Goal: Answer question/provide support: Share knowledge or assist other users

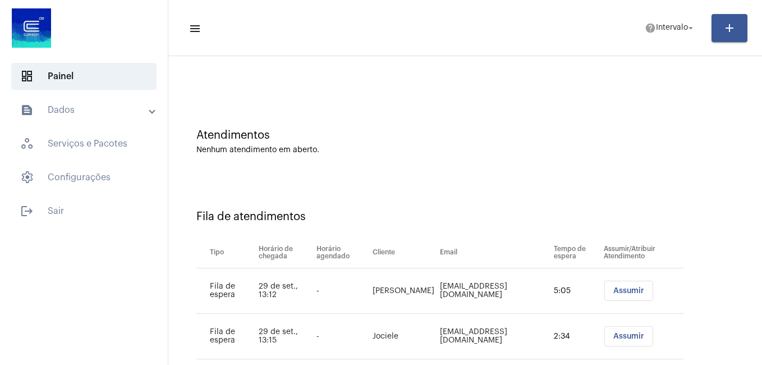
scroll to position [56, 0]
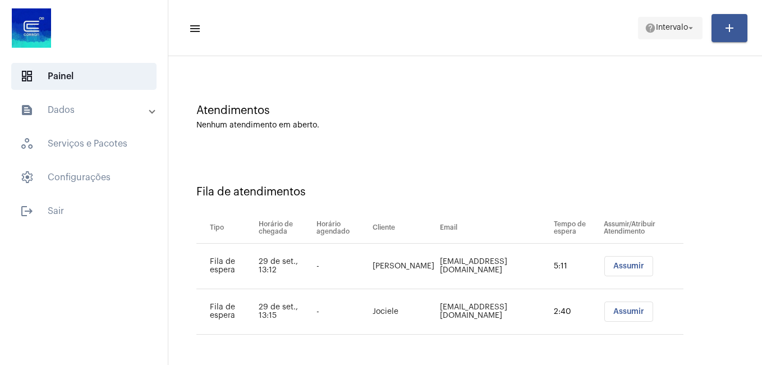
click at [689, 27] on mat-icon "arrow_drop_down" at bounding box center [690, 28] width 10 height 10
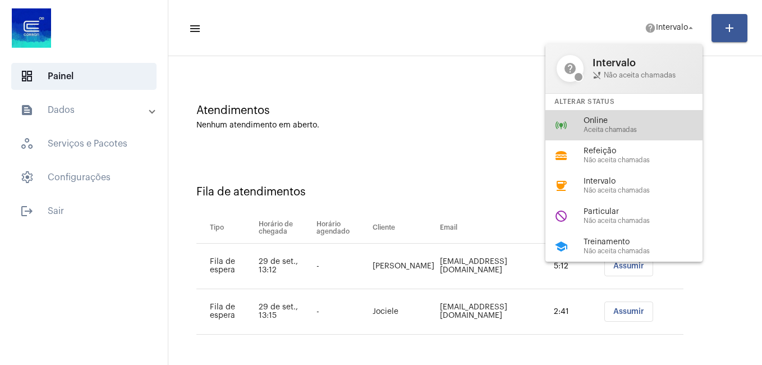
click at [610, 119] on span "Online" at bounding box center [647, 121] width 128 height 8
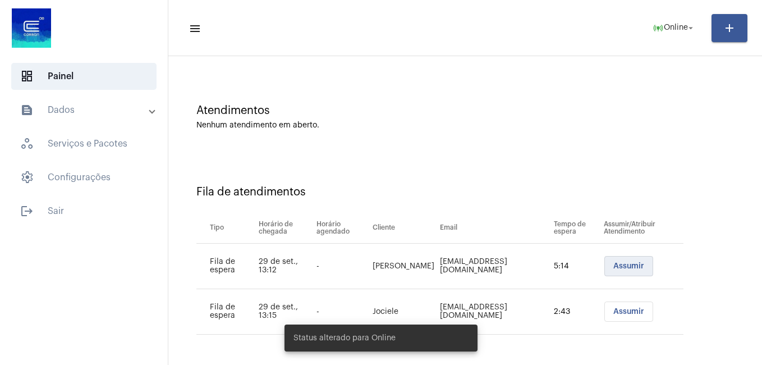
click at [616, 262] on span "Assumir" at bounding box center [628, 266] width 31 height 8
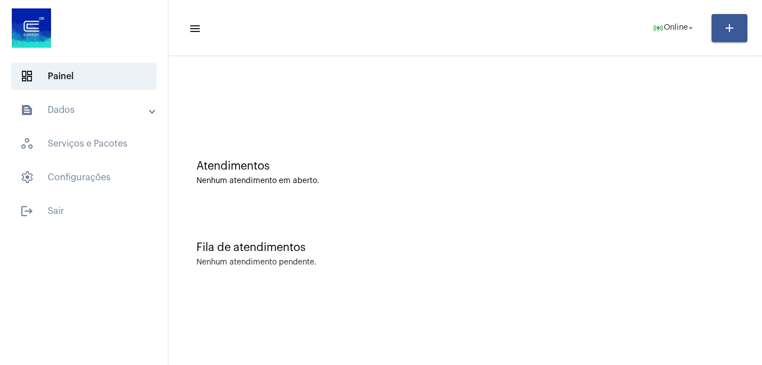
scroll to position [0, 0]
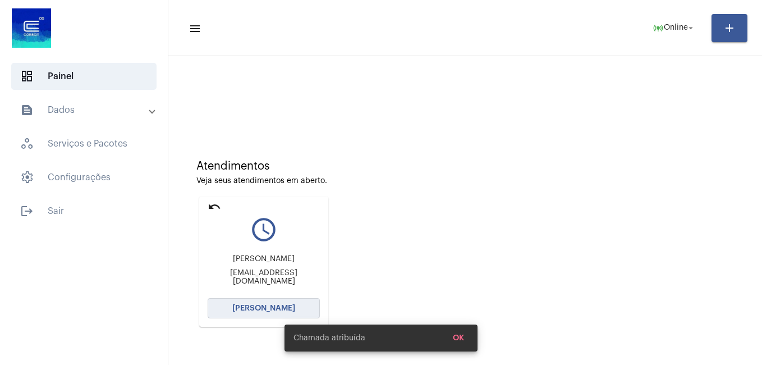
click at [286, 305] on span "[PERSON_NAME]" at bounding box center [263, 308] width 63 height 8
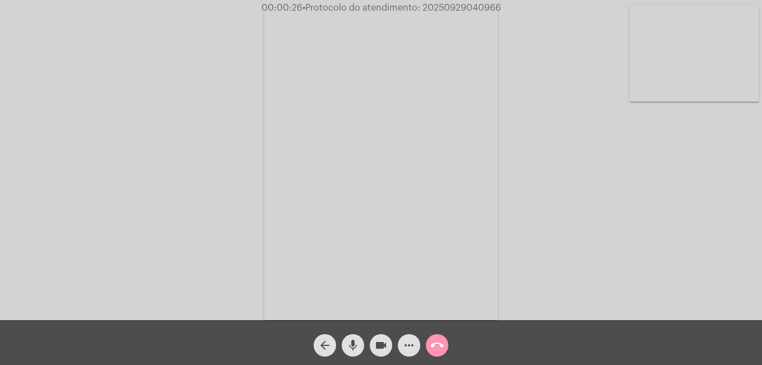
click at [210, 311] on div "Acessando Câmera e Microfone..." at bounding box center [380, 163] width 759 height 320
click at [379, 342] on mat-icon "videocam" at bounding box center [380, 344] width 13 height 13
click at [357, 346] on mat-icon "mic" at bounding box center [352, 344] width 13 height 13
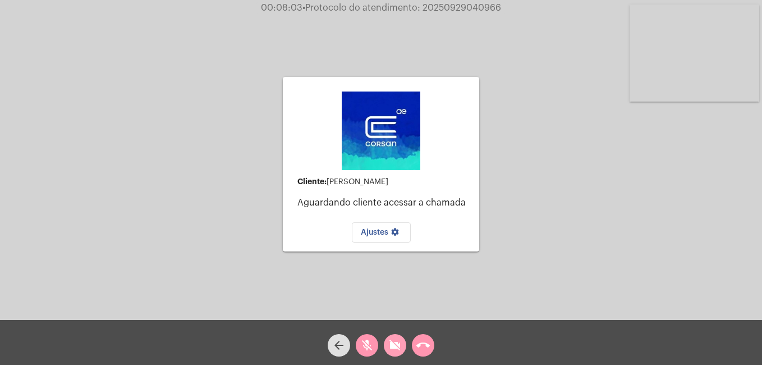
click at [391, 343] on mat-icon "videocam_off" at bounding box center [394, 344] width 13 height 13
click at [368, 347] on mat-icon "mic_off" at bounding box center [366, 344] width 13 height 13
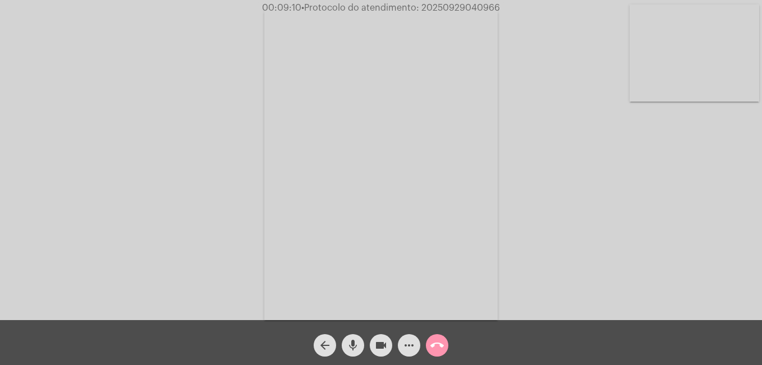
click at [407, 348] on mat-icon "more_horiz" at bounding box center [408, 344] width 13 height 13
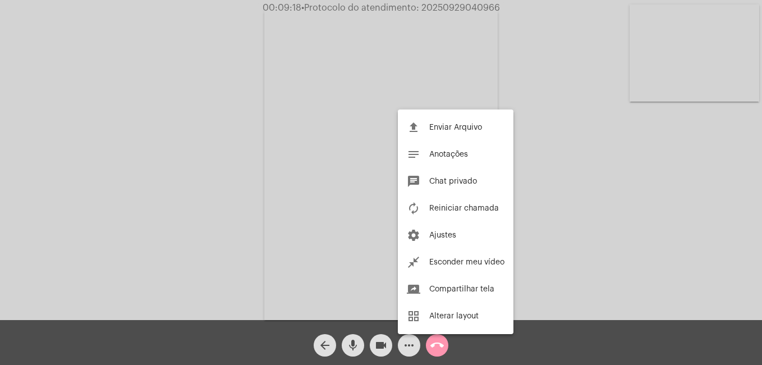
click at [559, 210] on div at bounding box center [381, 182] width 762 height 365
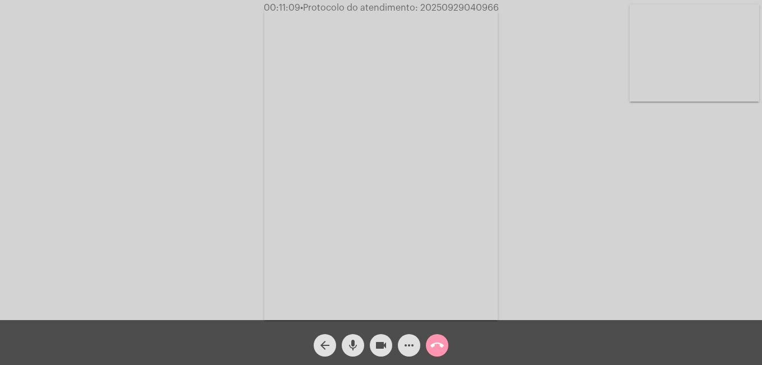
click at [408, 345] on mat-icon "more_horiz" at bounding box center [408, 344] width 13 height 13
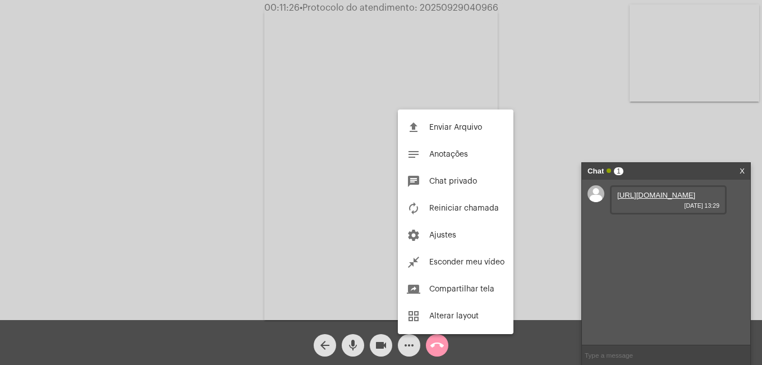
click at [673, 205] on div at bounding box center [381, 182] width 762 height 365
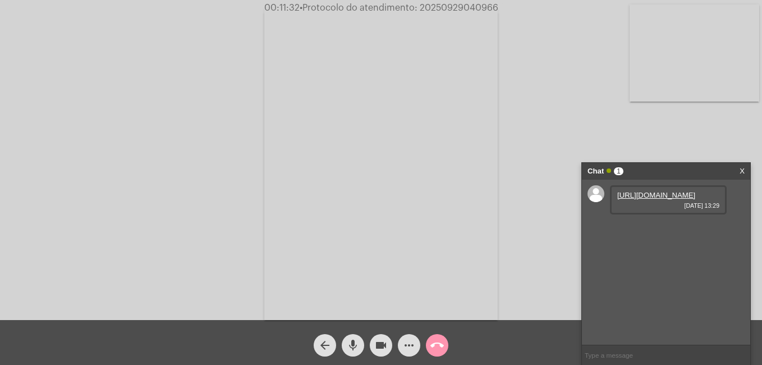
click at [633, 199] on link "[URL][DOMAIN_NAME]" at bounding box center [656, 195] width 78 height 8
click at [638, 231] on link "[URL][DOMAIN_NAME]" at bounding box center [656, 227] width 78 height 8
click at [653, 263] on link "[URL][DOMAIN_NAME]" at bounding box center [656, 259] width 78 height 8
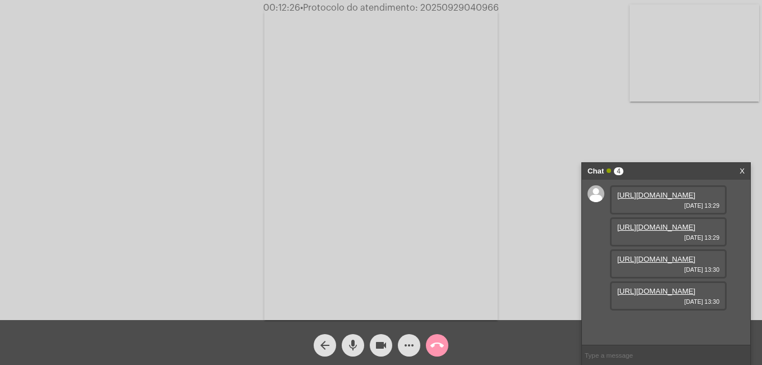
click at [715, 133] on div "Acessando Câmera e Microfone..." at bounding box center [380, 163] width 759 height 320
click at [652, 199] on link "[URL][DOMAIN_NAME]" at bounding box center [656, 195] width 78 height 8
click at [714, 132] on div "Acessando Câmera e Microfone..." at bounding box center [380, 163] width 759 height 320
click at [649, 231] on link "[URL][DOMAIN_NAME]" at bounding box center [656, 227] width 78 height 8
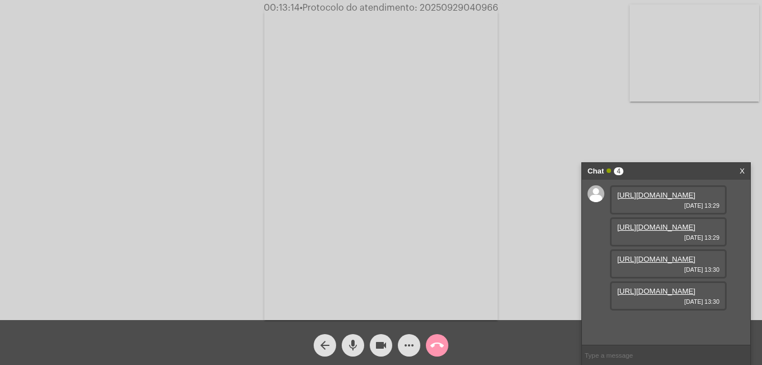
click at [721, 118] on div "Acessando Câmera e Microfone..." at bounding box center [380, 163] width 759 height 320
click at [662, 263] on link "[URL][DOMAIN_NAME]" at bounding box center [656, 259] width 78 height 8
click at [745, 131] on div "Acessando Câmera e Microfone..." at bounding box center [380, 163] width 759 height 320
click at [684, 295] on link "[URL][DOMAIN_NAME]" at bounding box center [656, 291] width 78 height 8
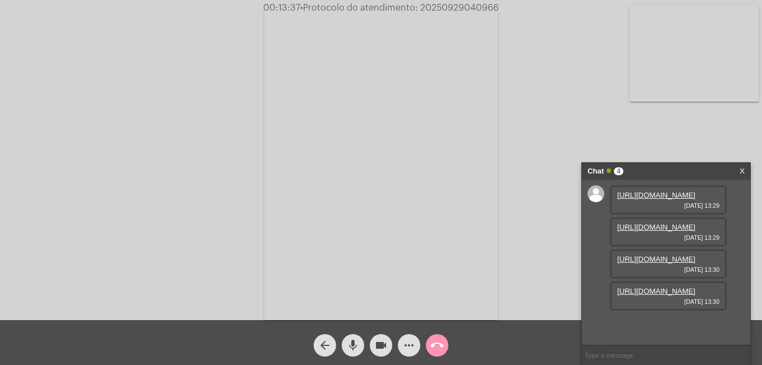
click at [98, 75] on div "Acessando Câmera e Microfone..." at bounding box center [380, 163] width 759 height 320
click at [377, 345] on mat-icon "videocam" at bounding box center [380, 344] width 13 height 13
click at [350, 347] on mat-icon "mic" at bounding box center [352, 344] width 13 height 13
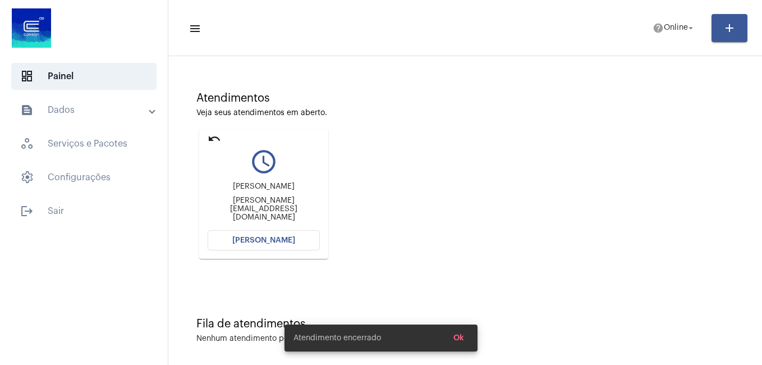
scroll to position [74, 0]
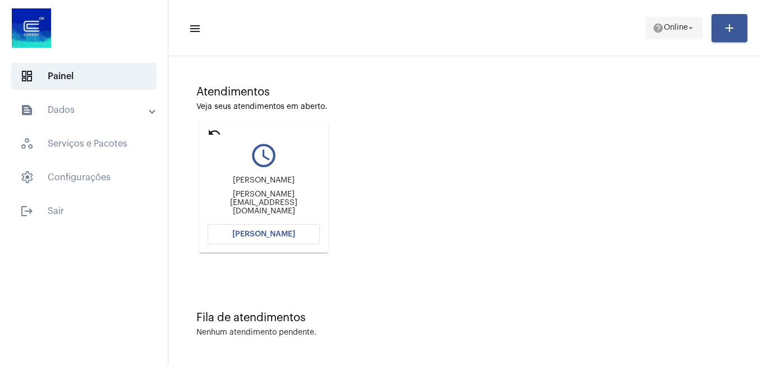
click at [687, 29] on mat-icon "arrow_drop_down" at bounding box center [690, 28] width 10 height 10
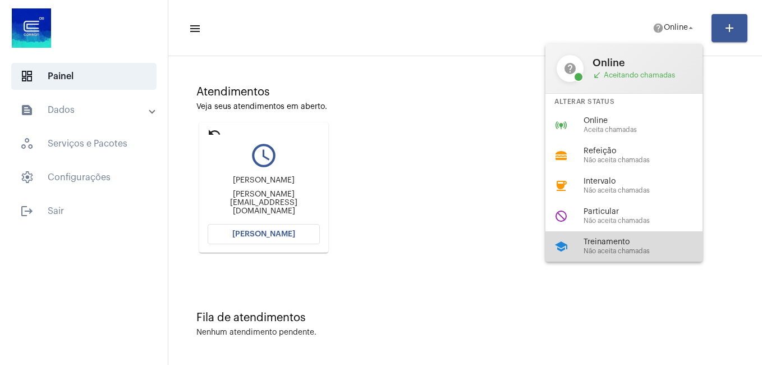
click at [596, 250] on span "Não aceita chamadas" at bounding box center [647, 250] width 128 height 7
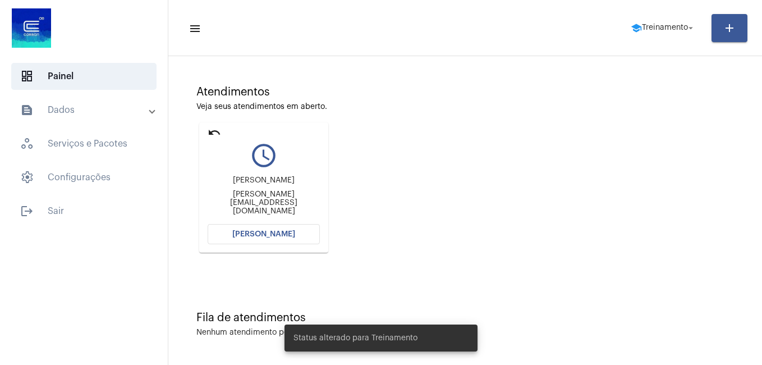
scroll to position [0, 0]
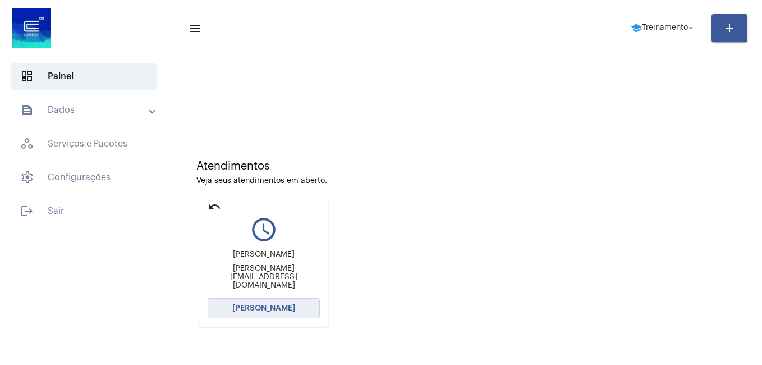
click at [252, 311] on span "[PERSON_NAME]" at bounding box center [263, 308] width 63 height 8
click at [675, 22] on span "help Treinamento arrow_drop_down" at bounding box center [662, 27] width 65 height 20
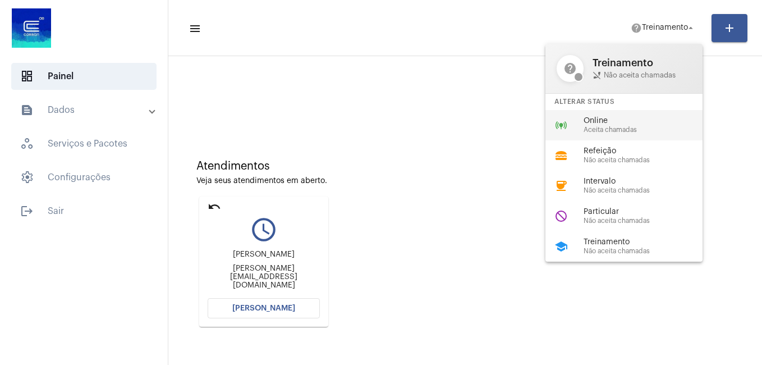
click at [620, 118] on span "Online" at bounding box center [647, 121] width 128 height 8
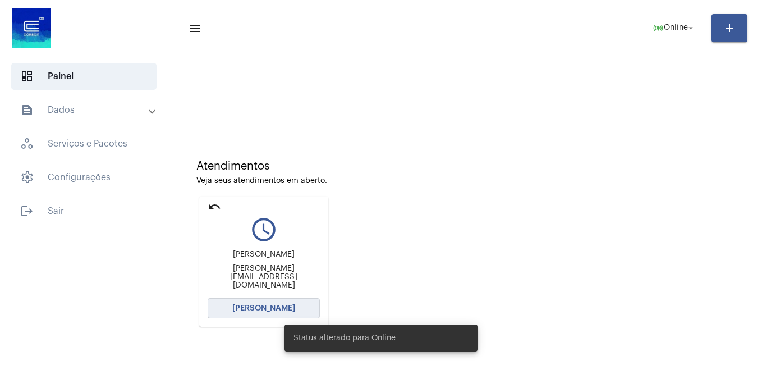
click at [271, 306] on span "[PERSON_NAME]" at bounding box center [263, 308] width 63 height 8
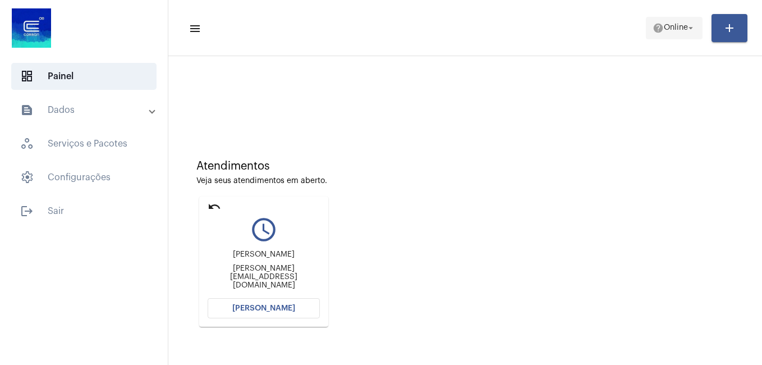
click at [671, 24] on span "Online" at bounding box center [675, 28] width 24 height 8
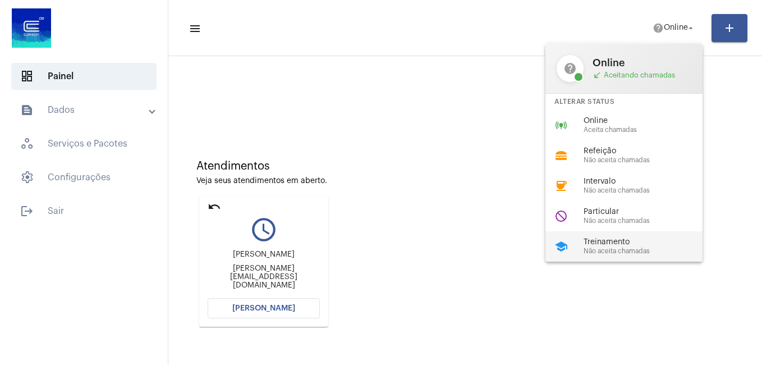
click at [624, 245] on span "Treinamento" at bounding box center [647, 242] width 128 height 8
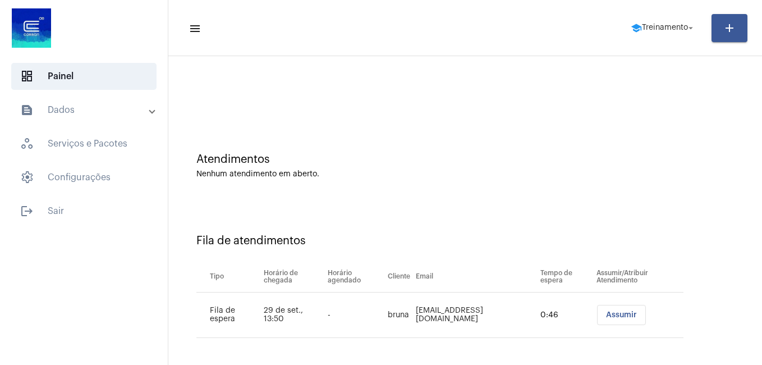
scroll to position [10, 0]
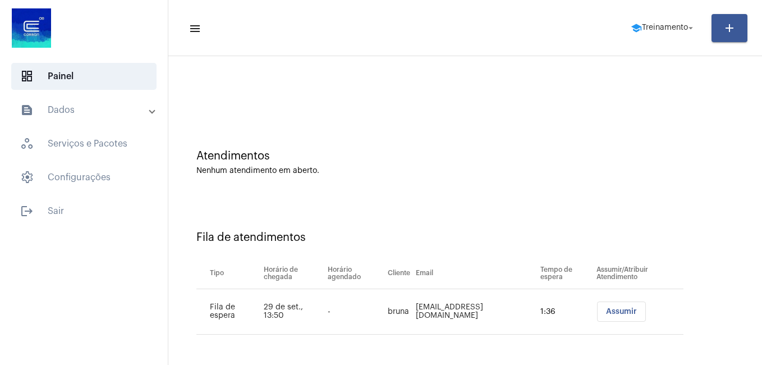
click at [617, 311] on span "Assumir" at bounding box center [621, 311] width 31 height 8
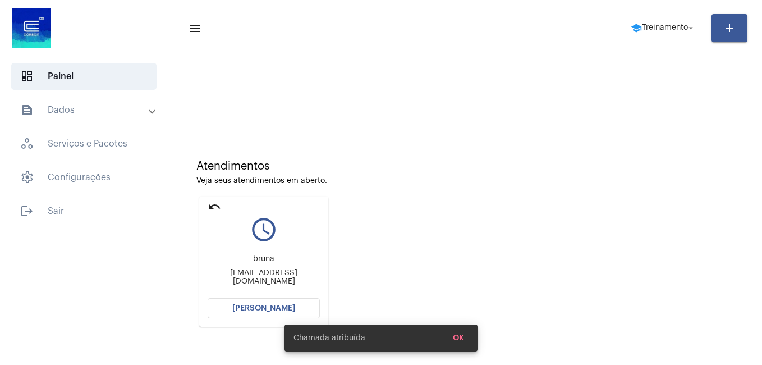
click at [279, 305] on span "[PERSON_NAME]" at bounding box center [263, 308] width 63 height 8
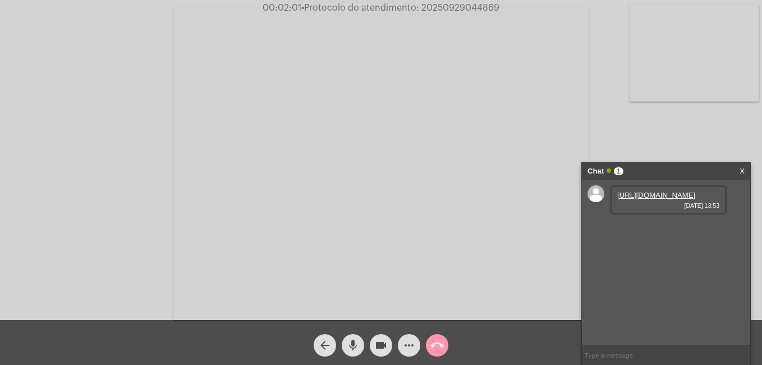
click at [385, 347] on mat-icon "videocam" at bounding box center [380, 344] width 13 height 13
click at [356, 349] on mat-icon "mic" at bounding box center [352, 344] width 13 height 13
click at [661, 199] on link "[URL][DOMAIN_NAME]" at bounding box center [656, 195] width 78 height 8
click at [349, 344] on mat-icon "mic_off" at bounding box center [352, 344] width 13 height 13
click at [355, 343] on mat-icon "mic" at bounding box center [352, 344] width 13 height 13
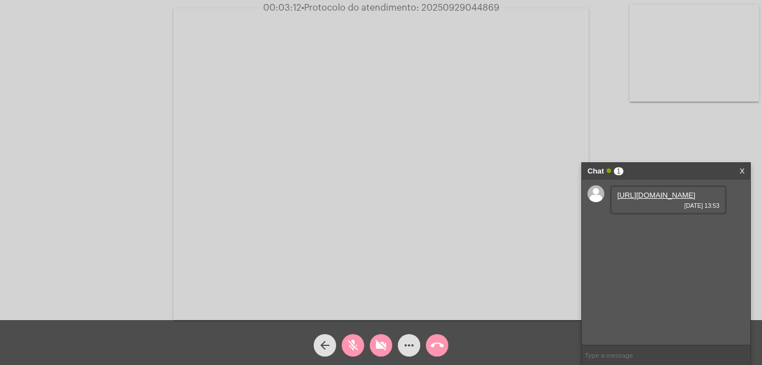
click at [352, 341] on mat-icon "mic_off" at bounding box center [352, 344] width 13 height 13
click at [375, 345] on mat-icon "videocam_off" at bounding box center [380, 344] width 13 height 13
click at [626, 231] on link "[URL][DOMAIN_NAME]" at bounding box center [656, 227] width 78 height 8
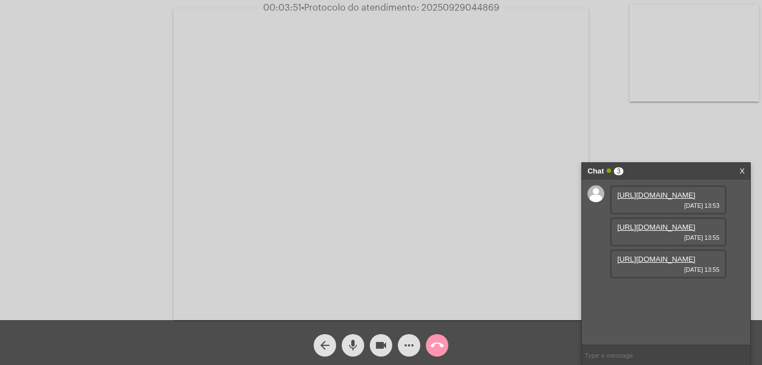
click at [651, 263] on link "[URL][DOMAIN_NAME]" at bounding box center [656, 259] width 78 height 8
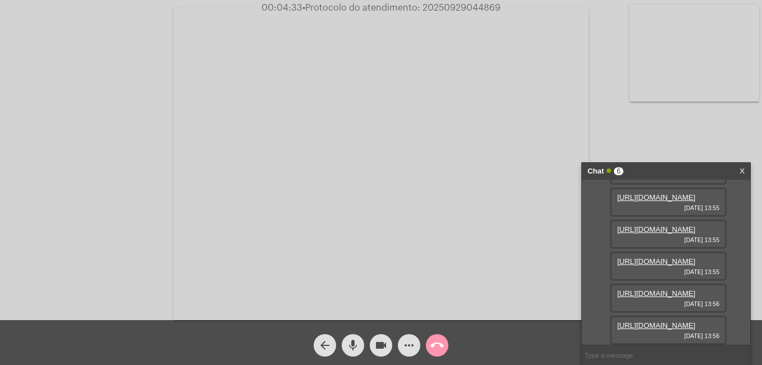
click at [383, 343] on mat-icon "videocam" at bounding box center [380, 344] width 13 height 13
click at [353, 346] on mat-icon "mic" at bounding box center [352, 344] width 13 height 13
click at [642, 297] on link "[URL][DOMAIN_NAME]" at bounding box center [656, 293] width 78 height 8
click at [379, 338] on mat-icon "videocam_off" at bounding box center [380, 344] width 13 height 13
click at [380, 342] on mat-icon "videocam" at bounding box center [380, 344] width 13 height 13
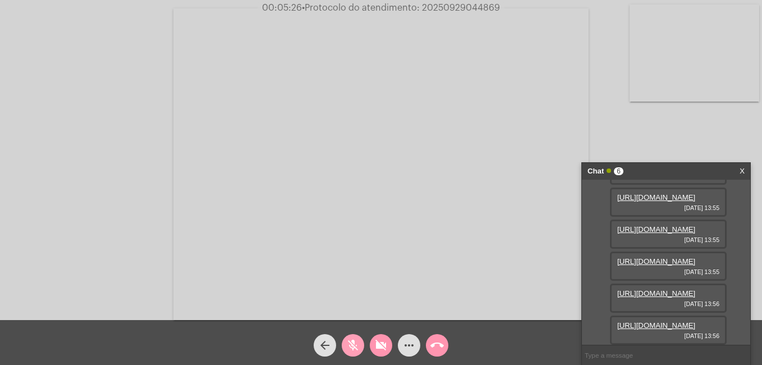
click at [357, 349] on mat-icon "mic_off" at bounding box center [352, 344] width 13 height 13
click at [355, 343] on mat-icon "mic" at bounding box center [352, 344] width 13 height 13
click at [354, 344] on mat-icon "mic_off" at bounding box center [352, 344] width 13 height 13
click at [352, 343] on mat-icon "mic" at bounding box center [352, 344] width 13 height 13
click at [354, 336] on span "mic_off" at bounding box center [352, 345] width 13 height 22
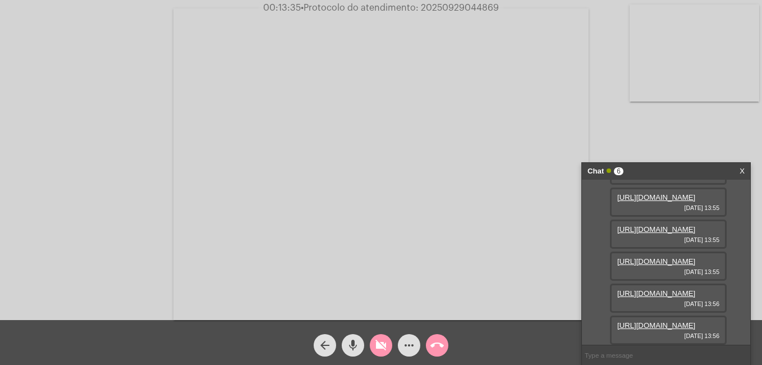
click at [355, 345] on mat-icon "mic" at bounding box center [352, 344] width 13 height 13
click at [348, 344] on mat-icon "mic_off" at bounding box center [352, 344] width 13 height 13
click at [378, 345] on mat-icon "videocam_off" at bounding box center [380, 344] width 13 height 13
click at [382, 347] on mat-icon "videocam" at bounding box center [380, 344] width 13 height 13
click at [354, 345] on mat-icon "mic" at bounding box center [352, 344] width 13 height 13
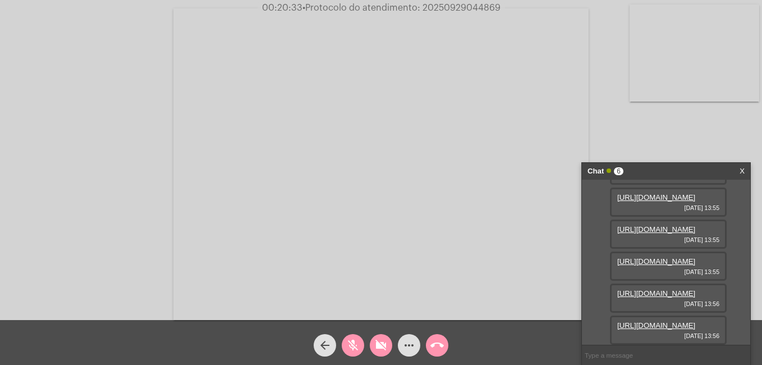
click at [346, 342] on mat-icon "mic_off" at bounding box center [352, 344] width 13 height 13
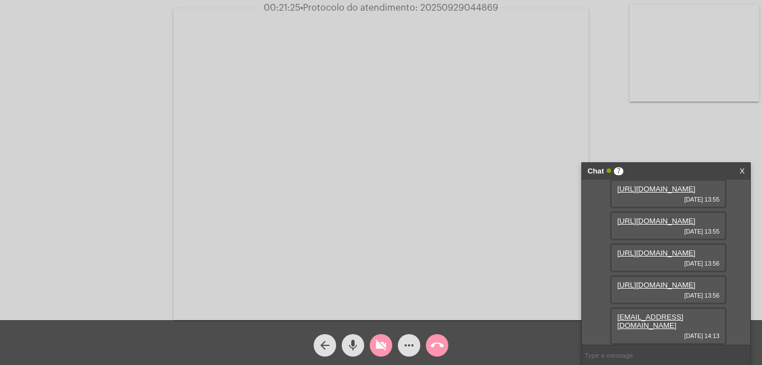
click at [595, 228] on div "[URL][DOMAIN_NAME] [DATE] 13:53 [URL][DOMAIN_NAME] [DATE] 13:55 [URL][DOMAIN_NA…" at bounding box center [666, 261] width 168 height 165
click at [351, 342] on mat-icon "mic" at bounding box center [352, 344] width 13 height 13
click at [637, 325] on link "[EMAIL_ADDRESS][DOMAIN_NAME]" at bounding box center [650, 320] width 66 height 17
click at [350, 347] on mat-icon "mic_off" at bounding box center [352, 344] width 13 height 13
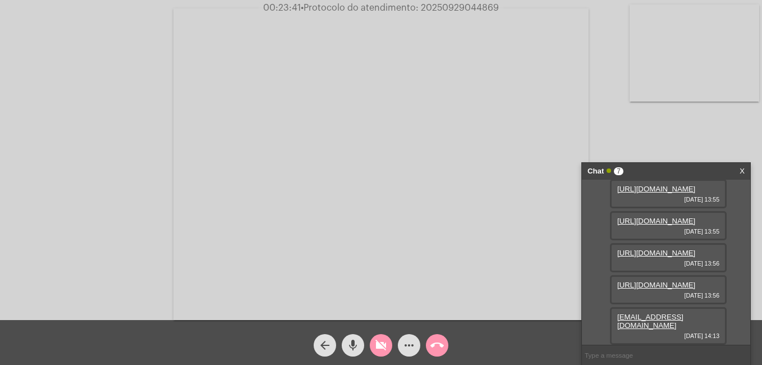
click at [351, 347] on mat-icon "mic" at bounding box center [352, 344] width 13 height 13
click at [355, 340] on mat-icon "mic_off" at bounding box center [352, 344] width 13 height 13
click at [376, 343] on mat-icon "videocam_off" at bounding box center [380, 344] width 13 height 13
click at [607, 354] on input "text" at bounding box center [666, 355] width 168 height 20
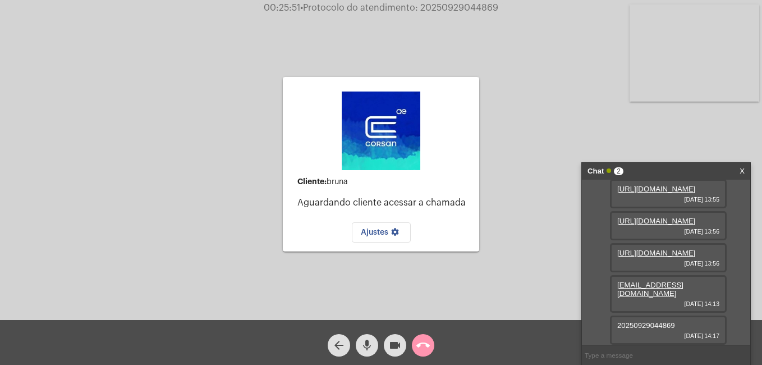
click at [411, 292] on div "Cliente: [PERSON_NAME] cliente acessar a chamada Ajustes settings" at bounding box center [381, 164] width 196 height 317
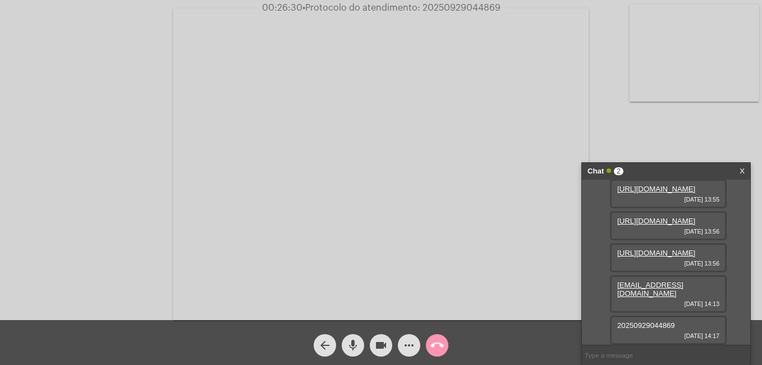
click at [379, 348] on mat-icon "videocam" at bounding box center [380, 344] width 13 height 13
click at [353, 345] on mat-icon "mic" at bounding box center [352, 344] width 13 height 13
click at [351, 342] on mat-icon "mic_off" at bounding box center [352, 344] width 13 height 13
click at [353, 345] on mat-icon "mic" at bounding box center [352, 344] width 13 height 13
click at [352, 346] on mat-icon "mic_off" at bounding box center [352, 344] width 13 height 13
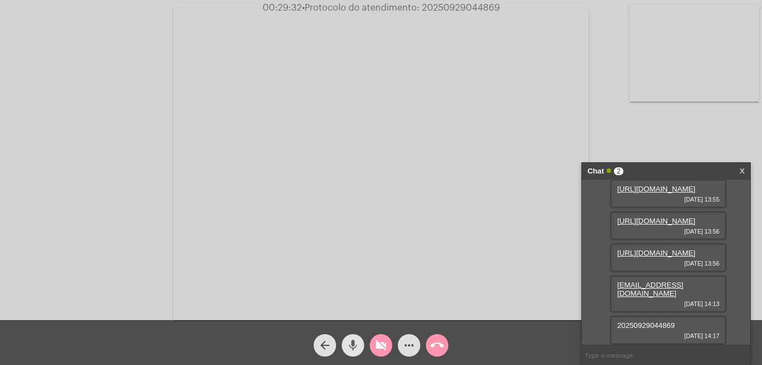
click at [353, 347] on mat-icon "mic" at bounding box center [352, 344] width 13 height 13
click at [352, 347] on mat-icon "mic_off" at bounding box center [352, 344] width 13 height 13
click at [354, 348] on mat-icon "mic" at bounding box center [352, 344] width 13 height 13
drag, startPoint x: 422, startPoint y: 7, endPoint x: 501, endPoint y: 11, distance: 79.2
click at [501, 11] on span "00:32:00 • Protocolo do atendimento: 20250929044869" at bounding box center [381, 7] width 248 height 11
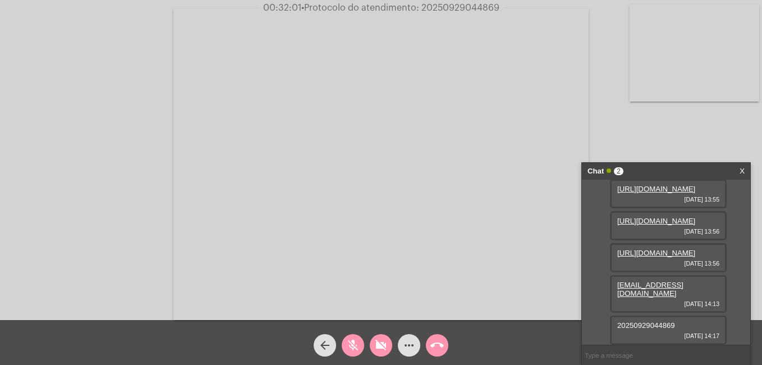
copy span "20250929044869"
click at [618, 354] on input "text" at bounding box center [666, 355] width 168 height 20
paste input "20250929044869"
type input "20250929044869"
drag, startPoint x: 716, startPoint y: 1, endPoint x: 129, endPoint y: 57, distance: 589.8
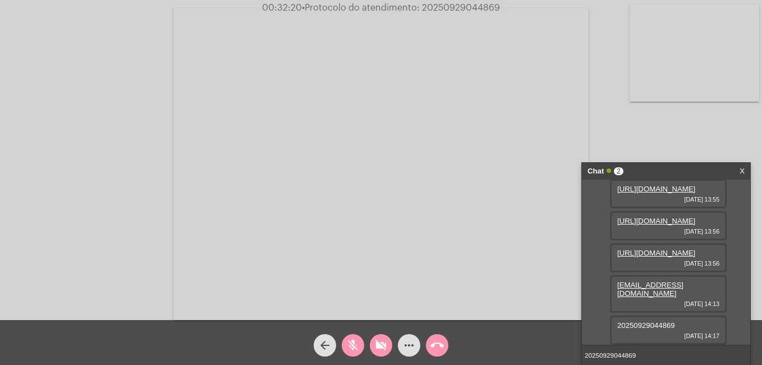
click at [129, 57] on div "Acessando Câmera e Microfone..." at bounding box center [380, 163] width 759 height 320
click at [347, 349] on mat-icon "mic_off" at bounding box center [352, 344] width 13 height 13
click at [348, 349] on mat-icon "mic" at bounding box center [352, 344] width 13 height 13
click at [356, 345] on mat-icon "mic_off" at bounding box center [352, 344] width 13 height 13
click at [355, 345] on mat-icon "mic" at bounding box center [352, 344] width 13 height 13
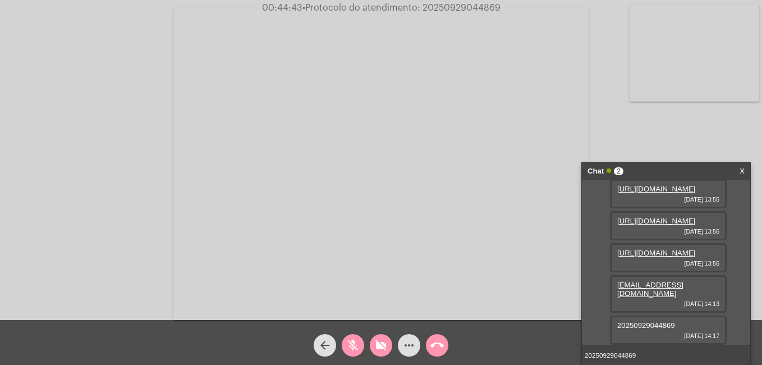
click at [351, 334] on div "mic_off" at bounding box center [353, 342] width 28 height 28
click at [351, 342] on mat-icon "mic" at bounding box center [352, 344] width 13 height 13
click at [353, 345] on mat-icon "mic_off" at bounding box center [352, 344] width 13 height 13
click at [353, 344] on mat-icon "mic" at bounding box center [352, 344] width 13 height 13
click at [352, 347] on mat-icon "mic_off" at bounding box center [352, 344] width 13 height 13
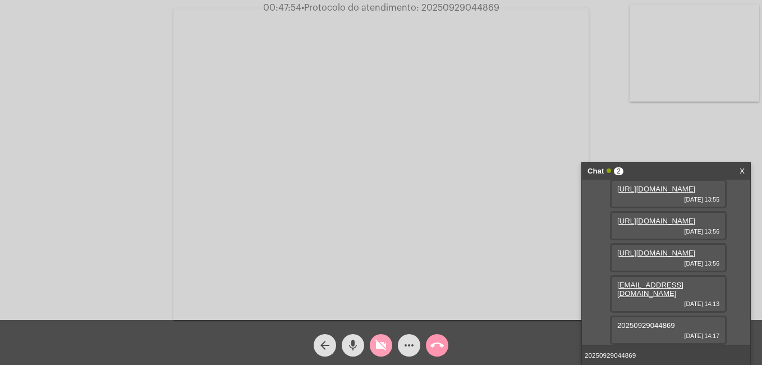
click at [381, 347] on mat-icon "videocam_off" at bounding box center [380, 344] width 13 height 13
drag, startPoint x: 643, startPoint y: 353, endPoint x: 568, endPoint y: 353, distance: 74.6
click at [568, 353] on app-call "00:48:11 • Protocolo do atendimento: 20250929044869 Acessando Câmera e Microfon…" at bounding box center [381, 182] width 762 height 365
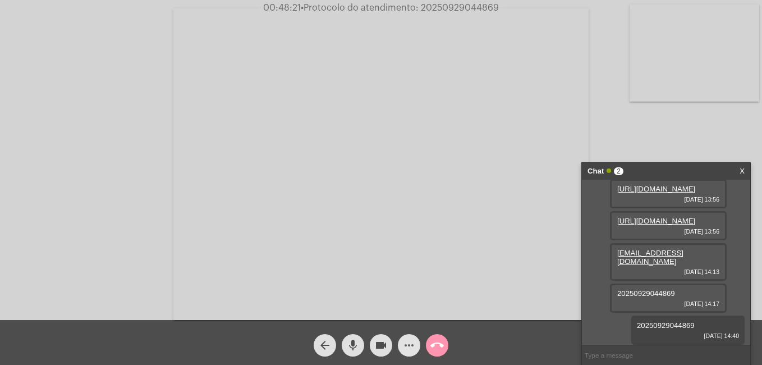
drag, startPoint x: 609, startPoint y: 354, endPoint x: 416, endPoint y: 347, distance: 193.6
click at [416, 347] on button "more_horiz" at bounding box center [409, 345] width 22 height 22
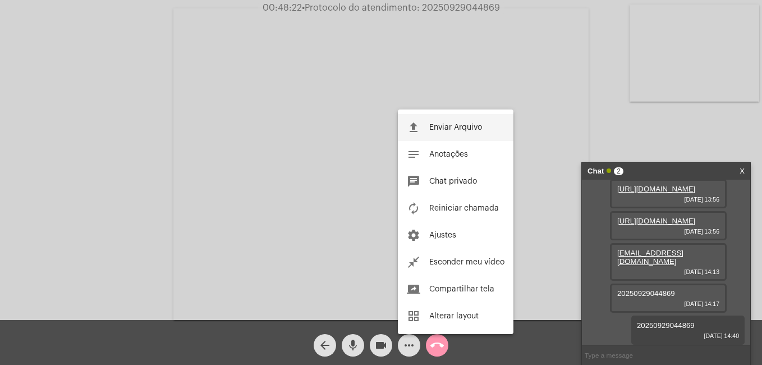
click at [463, 125] on span "Enviar Arquivo" at bounding box center [455, 127] width 53 height 8
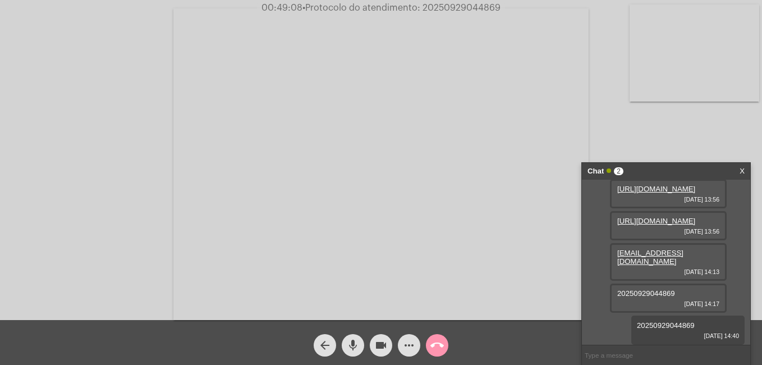
click at [384, 348] on mat-icon "videocam" at bounding box center [380, 344] width 13 height 13
click at [352, 349] on mat-icon "mic" at bounding box center [352, 344] width 13 height 13
click at [616, 352] on input "text" at bounding box center [666, 355] width 168 height 20
click at [411, 347] on mat-icon "more_horiz" at bounding box center [408, 344] width 13 height 13
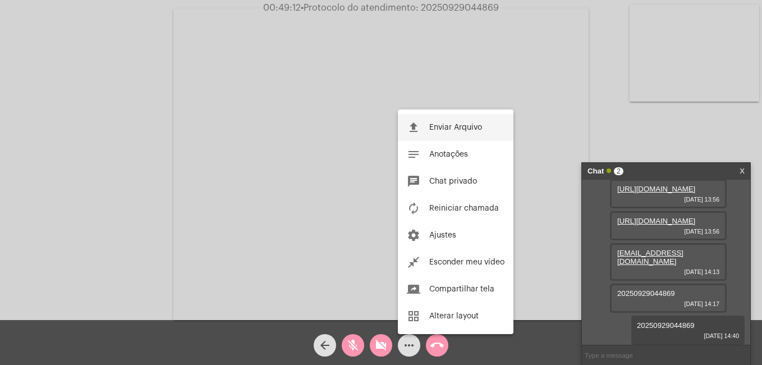
click at [429, 119] on button "file_upload Enviar Arquivo" at bounding box center [456, 127] width 116 height 27
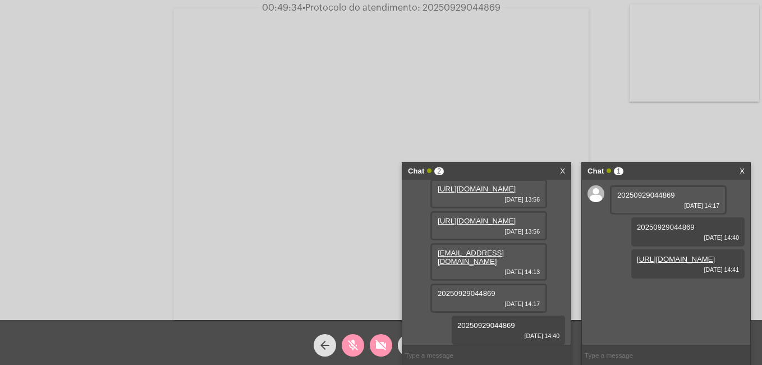
click at [358, 343] on mat-icon "mic_off" at bounding box center [352, 344] width 13 height 13
click at [375, 343] on mat-icon "videocam_off" at bounding box center [380, 344] width 13 height 13
click at [559, 171] on div "Chat 2 X" at bounding box center [486, 171] width 168 height 17
click at [560, 170] on link "X" at bounding box center [562, 171] width 5 height 17
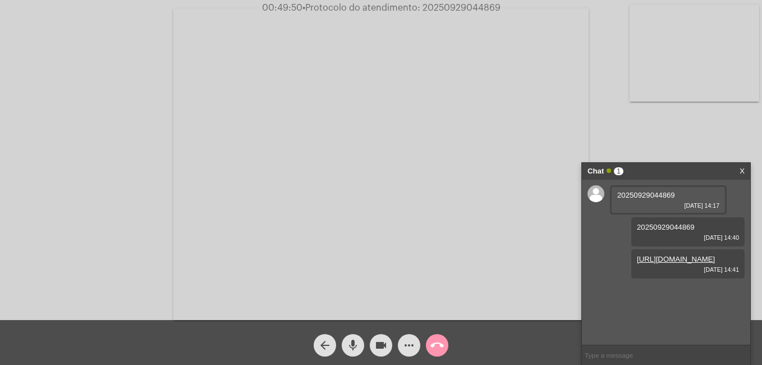
click at [440, 340] on mat-icon "call_end" at bounding box center [436, 344] width 13 height 13
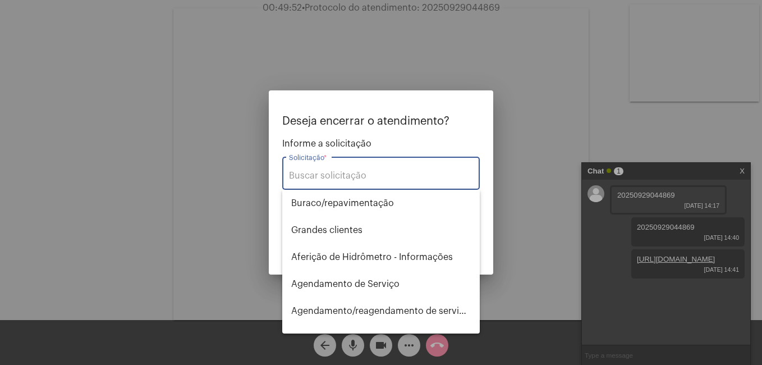
click at [333, 170] on input "Solicitação *" at bounding box center [381, 175] width 184 height 10
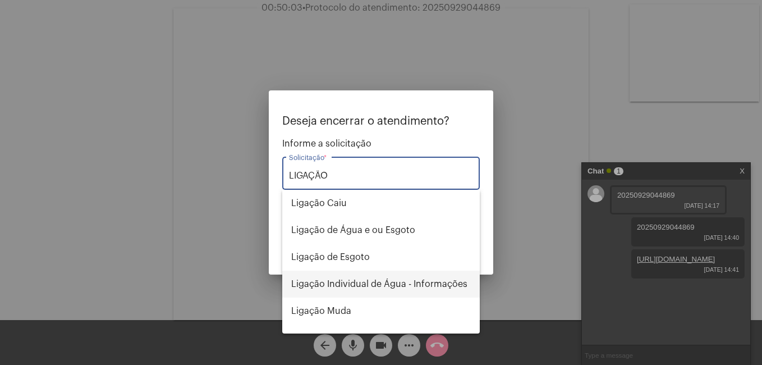
click at [370, 282] on span "Ligação Individual de Água - Informações" at bounding box center [380, 283] width 179 height 27
type input "Ligação Individual de Água - Informações"
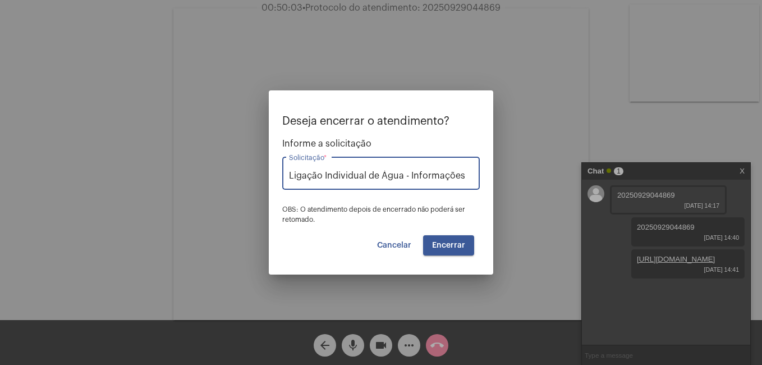
click at [455, 247] on span "Encerrar" at bounding box center [448, 245] width 33 height 8
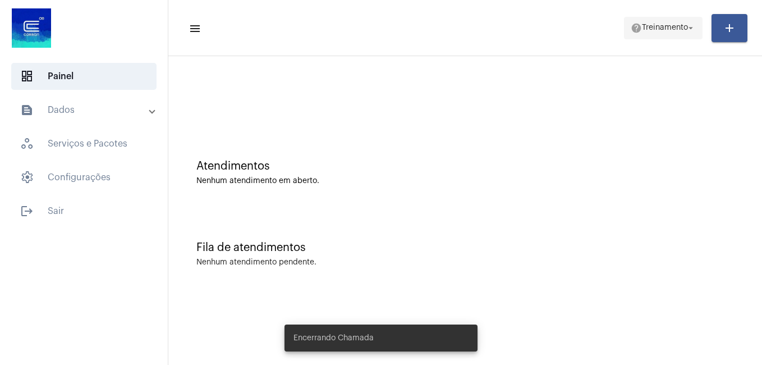
click at [687, 24] on mat-icon "arrow_drop_down" at bounding box center [690, 28] width 10 height 10
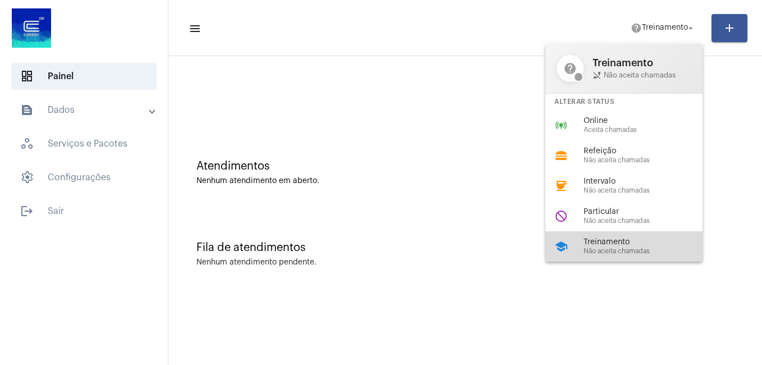
click at [628, 239] on span "Treinamento" at bounding box center [647, 242] width 128 height 8
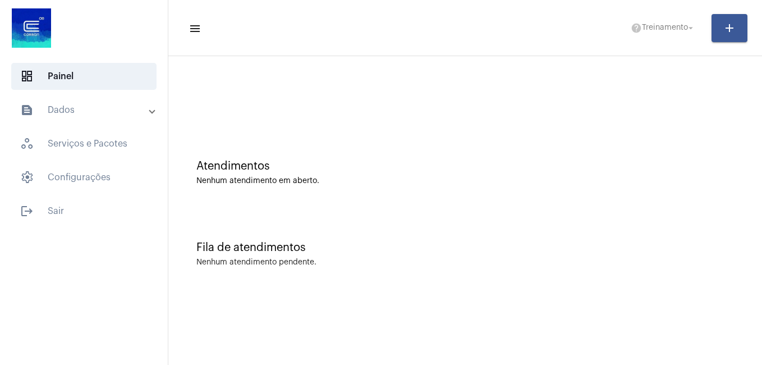
click at [496, 203] on div "Atendimentos Nenhum atendimento em aberto." at bounding box center [465, 166] width 582 height 81
click at [675, 29] on span "Treinamento" at bounding box center [665, 28] width 46 height 8
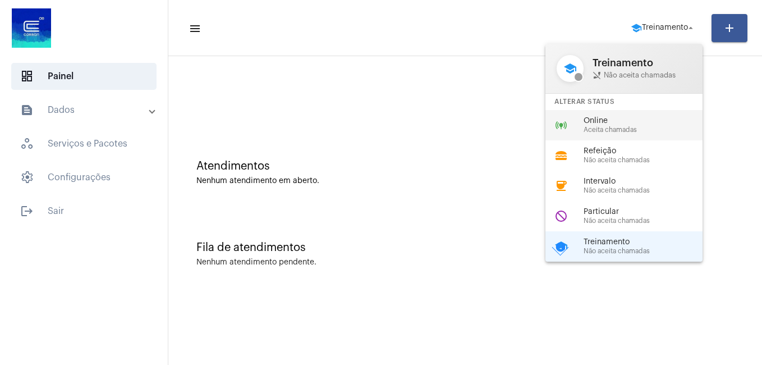
click at [603, 121] on span "Online" at bounding box center [647, 121] width 128 height 8
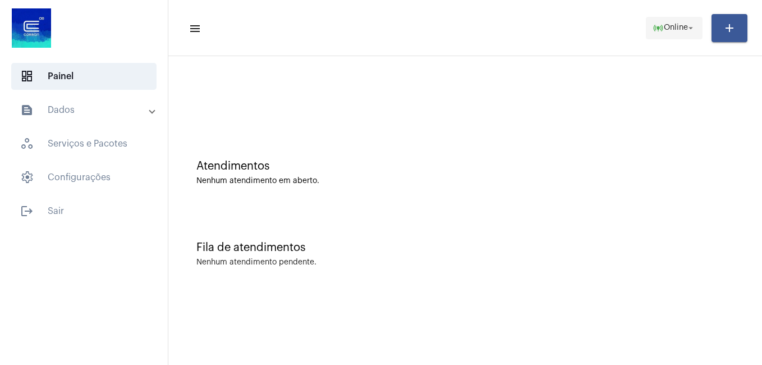
click at [687, 27] on mat-icon "arrow_drop_down" at bounding box center [690, 28] width 10 height 10
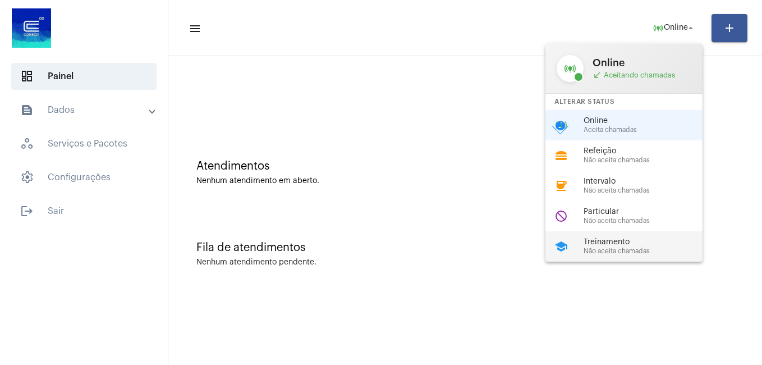
click at [602, 240] on span "Treinamento" at bounding box center [647, 242] width 128 height 8
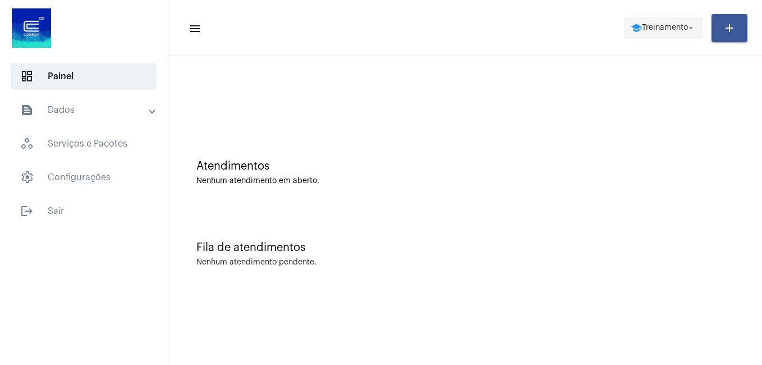
click at [694, 28] on mat-icon "arrow_drop_down" at bounding box center [690, 28] width 10 height 10
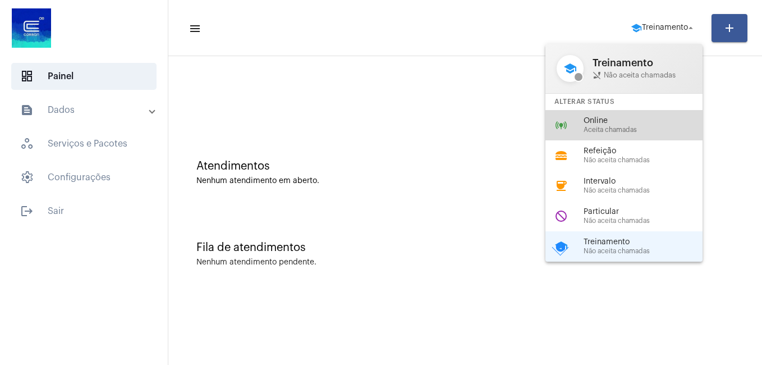
click at [607, 123] on span "Online" at bounding box center [647, 121] width 128 height 8
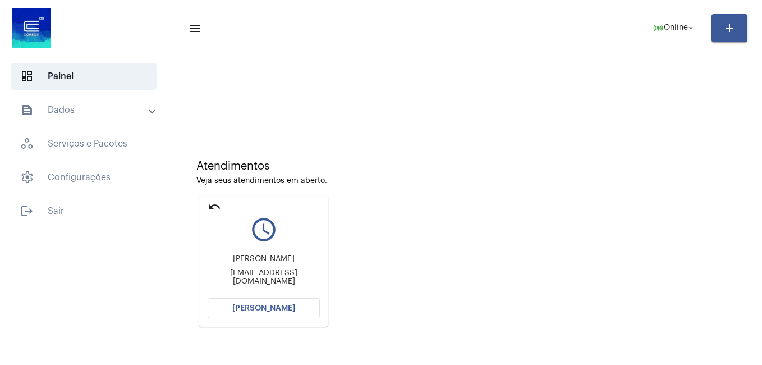
click at [257, 307] on span "[PERSON_NAME]" at bounding box center [263, 308] width 63 height 8
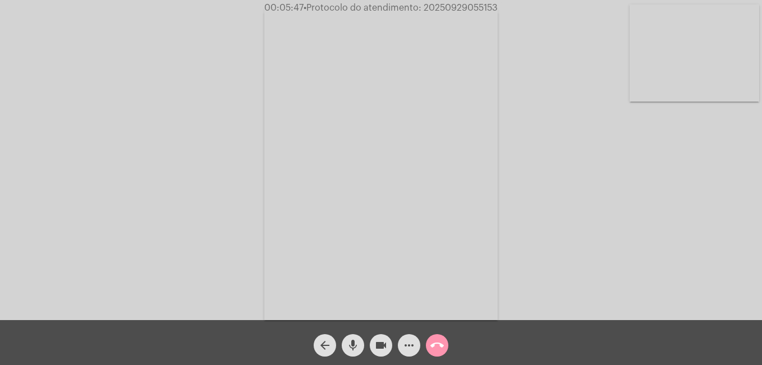
click at [381, 344] on mat-icon "videocam" at bounding box center [380, 344] width 13 height 13
click at [356, 347] on mat-icon "mic" at bounding box center [352, 344] width 13 height 13
click at [359, 345] on button "mic_off" at bounding box center [353, 345] width 22 height 22
click at [358, 340] on mat-icon "mic" at bounding box center [352, 344] width 13 height 13
click at [354, 347] on mat-icon "mic_off" at bounding box center [352, 344] width 13 height 13
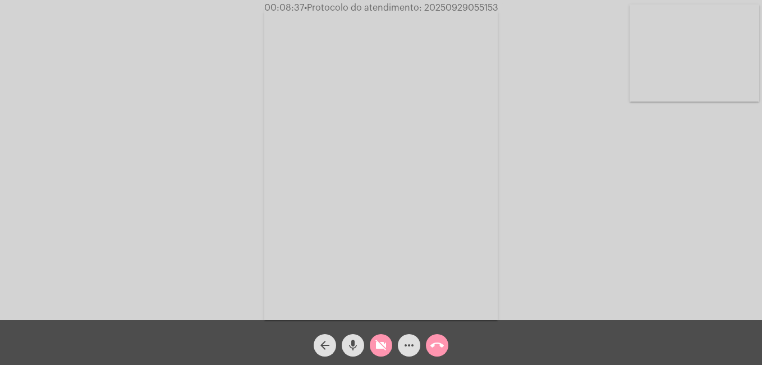
click at [374, 348] on button "videocam_off" at bounding box center [381, 345] width 22 height 22
click at [377, 343] on mat-icon "videocam" at bounding box center [380, 344] width 13 height 13
click at [355, 344] on mat-icon "mic" at bounding box center [352, 344] width 13 height 13
click at [348, 345] on mat-icon "mic_off" at bounding box center [352, 344] width 13 height 13
click at [349, 345] on mat-icon "mic" at bounding box center [352, 344] width 13 height 13
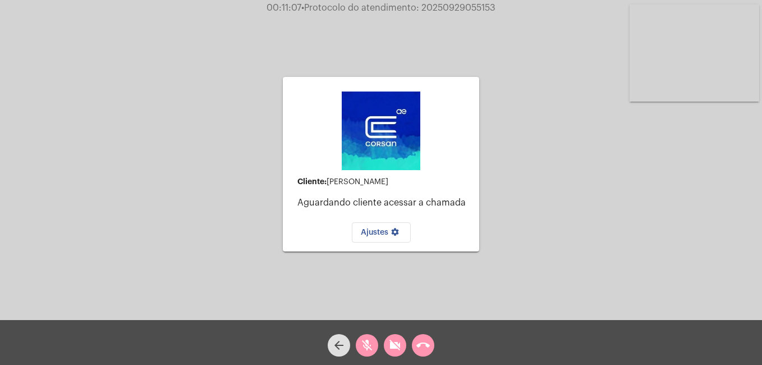
click at [511, 118] on div "Cliente: [PERSON_NAME] Aguardando cliente acessar a chamada Ajustes settings Ac…" at bounding box center [380, 163] width 759 height 320
click at [393, 348] on mat-icon "videocam_off" at bounding box center [394, 344] width 13 height 13
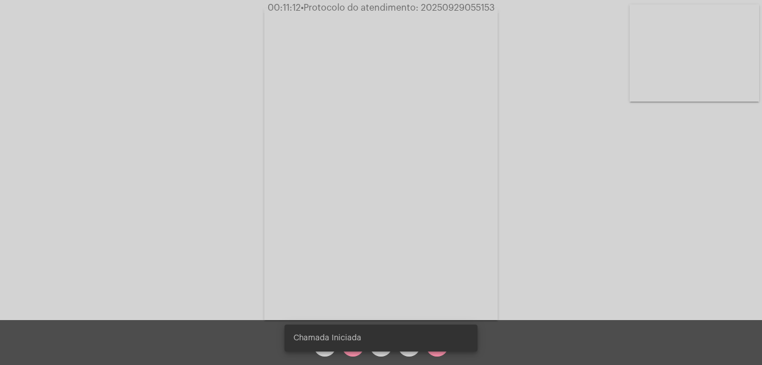
click at [356, 345] on snack-bar-container "Chamada Iniciada" at bounding box center [380, 337] width 193 height 27
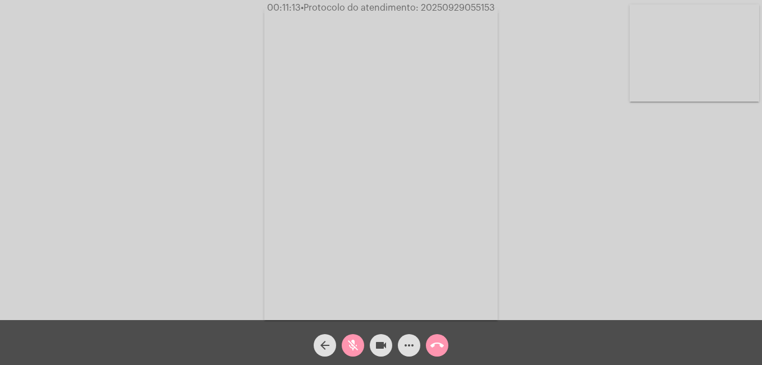
click at [357, 339] on mat-icon "mic_off" at bounding box center [352, 344] width 13 height 13
drag, startPoint x: 557, startPoint y: 129, endPoint x: 404, endPoint y: 347, distance: 266.8
click at [403, 348] on mat-icon "more_horiz" at bounding box center [408, 344] width 13 height 13
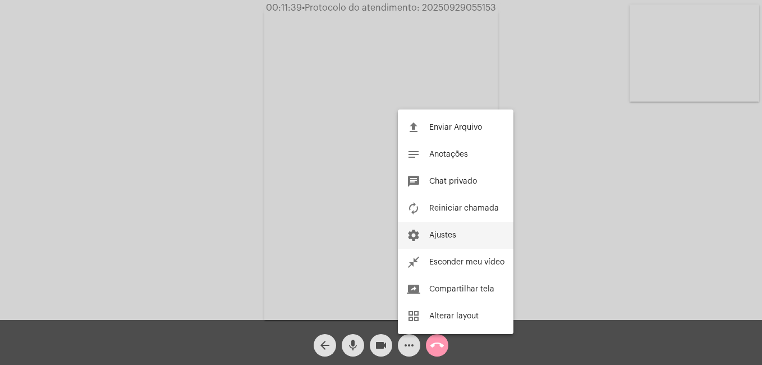
click at [451, 238] on span "Ajustes" at bounding box center [442, 235] width 27 height 8
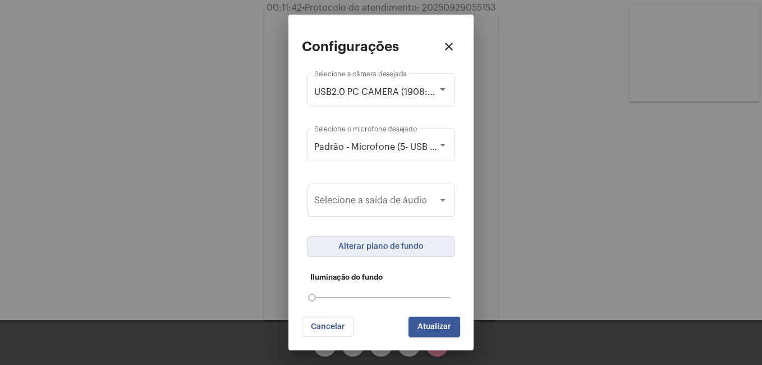
click at [356, 239] on button "Alterar plano de fundo" at bounding box center [380, 246] width 147 height 20
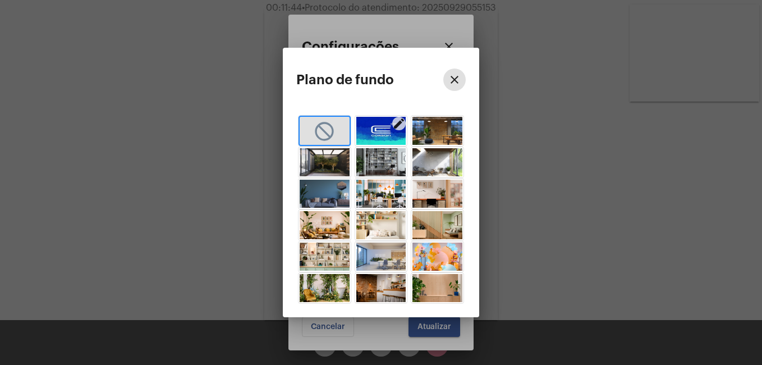
click at [388, 128] on img "button" at bounding box center [381, 131] width 50 height 28
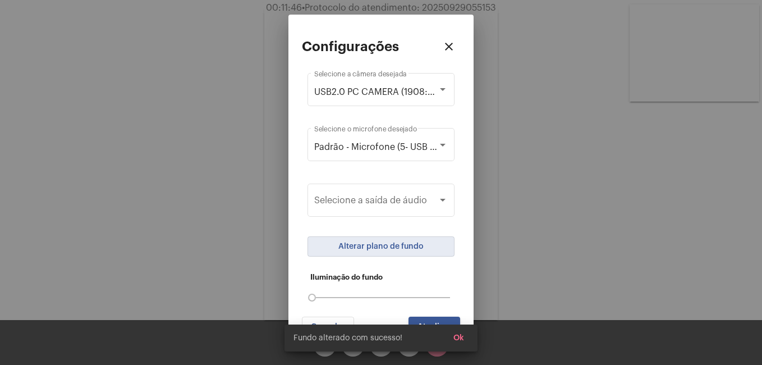
click at [422, 320] on button "Atualizar" at bounding box center [434, 326] width 52 height 20
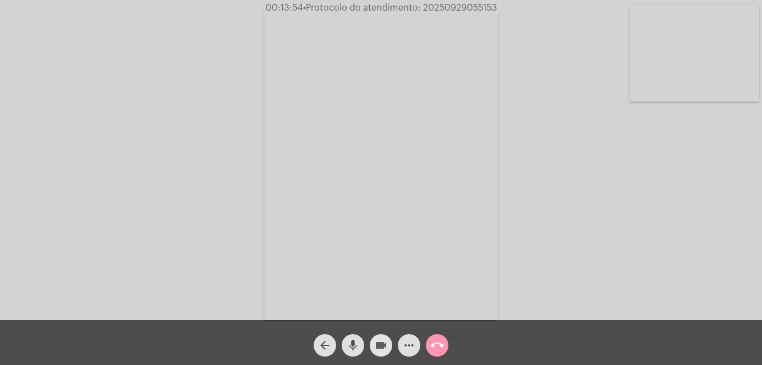
click at [376, 351] on mat-icon "videocam" at bounding box center [380, 344] width 13 height 13
click at [353, 348] on mat-icon "mic" at bounding box center [352, 344] width 13 height 13
click at [354, 347] on mat-icon "mic_off" at bounding box center [352, 344] width 13 height 13
click at [354, 347] on mat-icon "mic" at bounding box center [352, 344] width 13 height 13
click at [353, 345] on mat-icon "mic_off" at bounding box center [352, 344] width 13 height 13
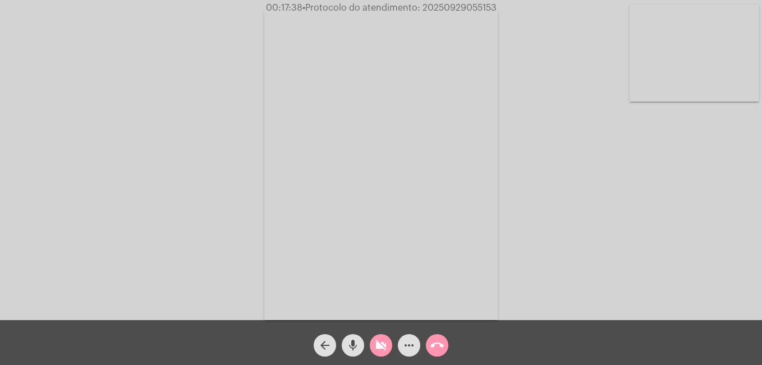
click at [353, 347] on mat-icon "mic" at bounding box center [352, 344] width 13 height 13
click at [348, 358] on div "arrow_back mic_off videocam_off more_horiz call_end" at bounding box center [381, 342] width 762 height 45
click at [350, 353] on span "mic_off" at bounding box center [352, 345] width 13 height 22
click at [375, 348] on mat-icon "videocam_off" at bounding box center [380, 344] width 13 height 13
click at [449, 340] on div "call_end" at bounding box center [437, 342] width 28 height 28
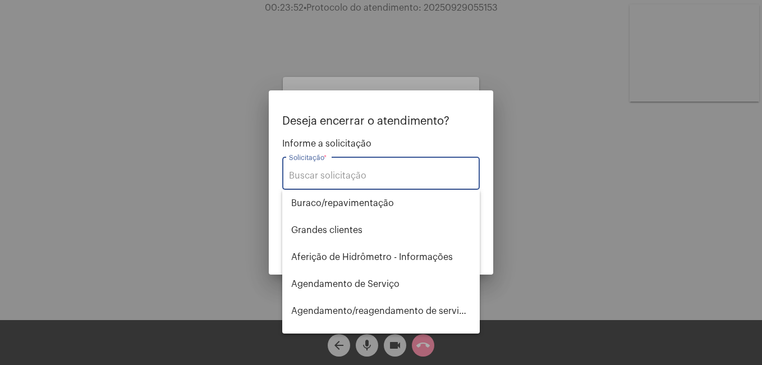
click at [328, 176] on input "Solicitação *" at bounding box center [381, 175] width 184 height 10
type input "i"
click at [543, 162] on div at bounding box center [381, 182] width 762 height 365
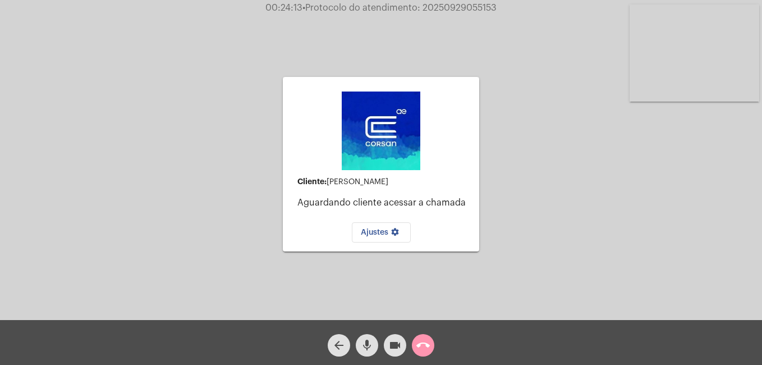
drag, startPoint x: 591, startPoint y: 156, endPoint x: 482, endPoint y: 211, distance: 121.9
click at [589, 157] on div "Cliente: [PERSON_NAME] Aguardando cliente acessar a chamada Ajustes settings Ac…" at bounding box center [380, 163] width 759 height 320
click at [378, 237] on button "Ajustes settings" at bounding box center [381, 232] width 59 height 20
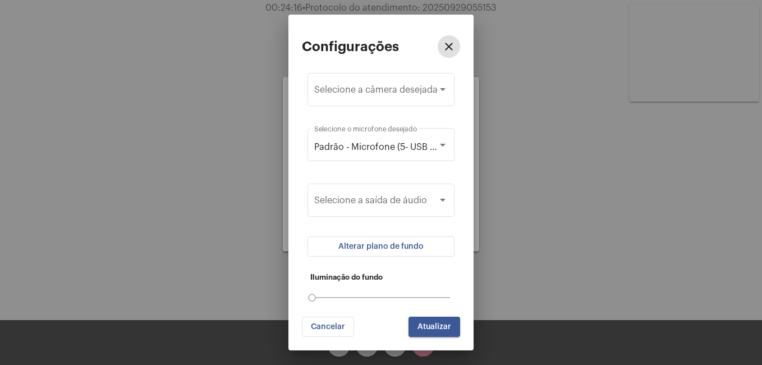
click at [451, 46] on mat-icon "close" at bounding box center [448, 46] width 13 height 13
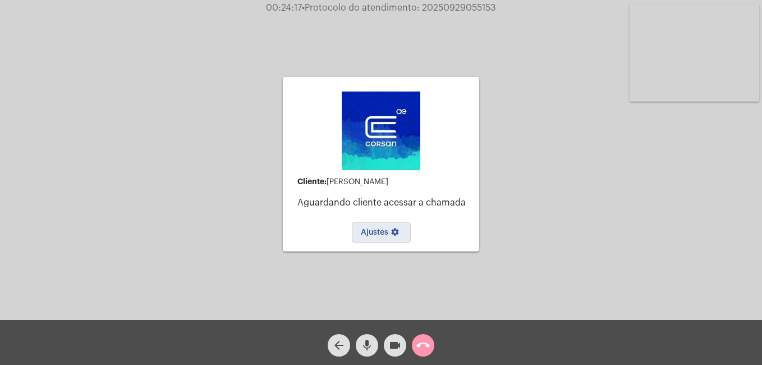
click at [418, 339] on mat-icon "call_end" at bounding box center [422, 344] width 13 height 13
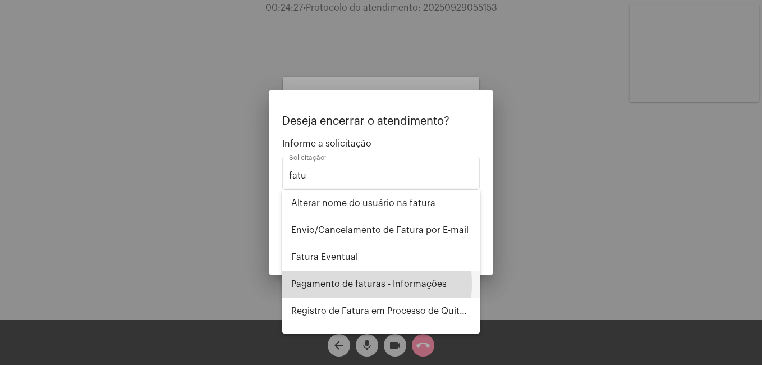
click at [348, 283] on span "Pagamento de faturas - Informações" at bounding box center [380, 283] width 179 height 27
type input "Pagamento de faturas - Informações"
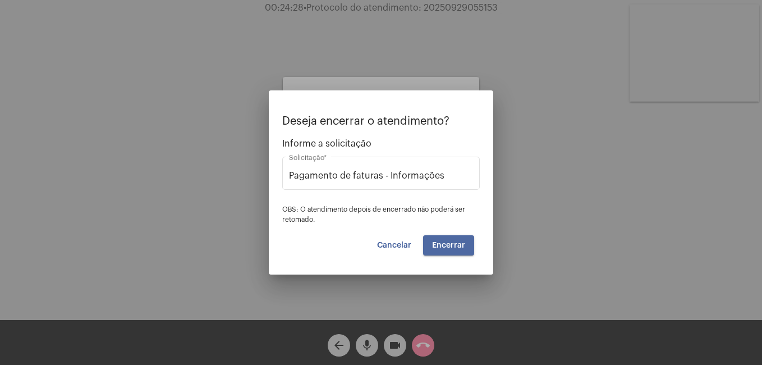
click at [460, 240] on button "Encerrar" at bounding box center [448, 245] width 51 height 20
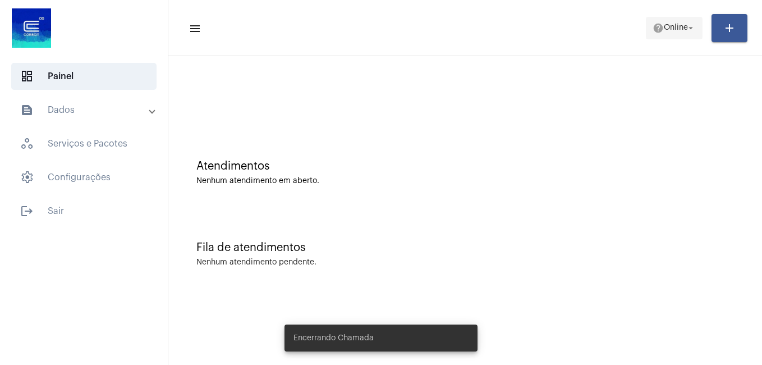
click at [694, 25] on mat-icon "arrow_drop_down" at bounding box center [690, 28] width 10 height 10
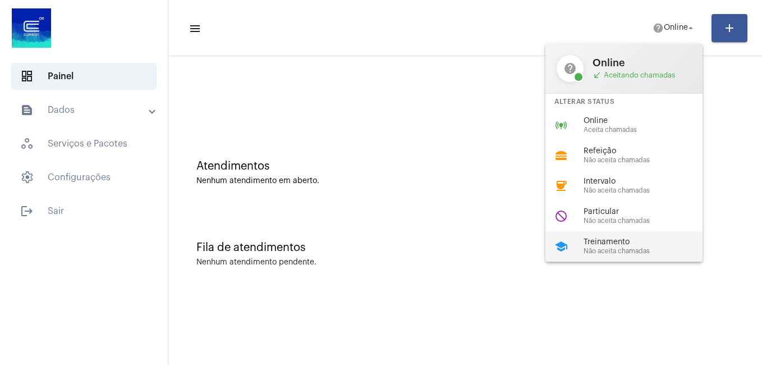
click at [616, 239] on span "Treinamento" at bounding box center [647, 242] width 128 height 8
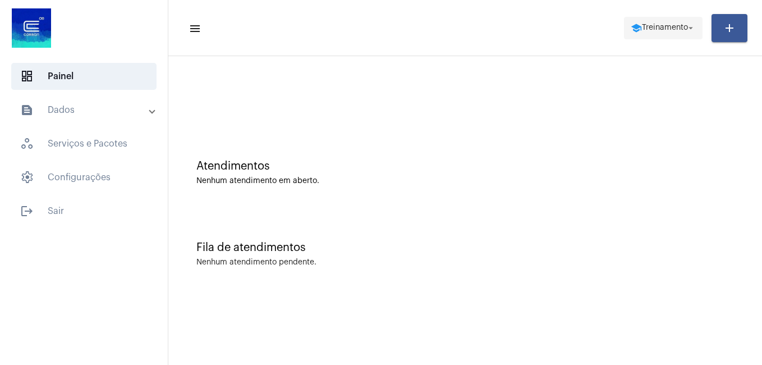
click at [688, 26] on mat-icon "arrow_drop_down" at bounding box center [690, 28] width 10 height 10
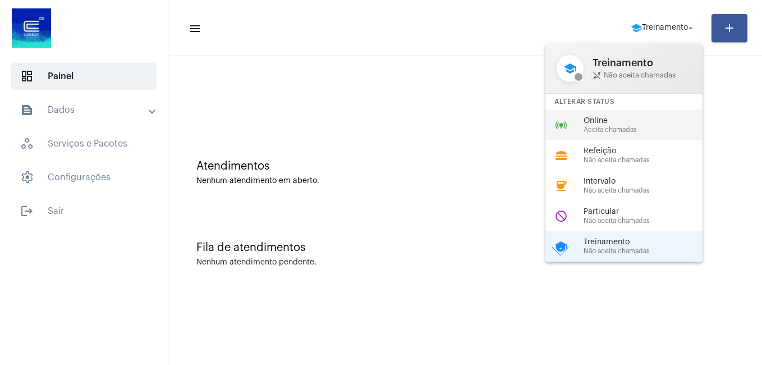
click at [611, 119] on span "Online" at bounding box center [647, 121] width 128 height 8
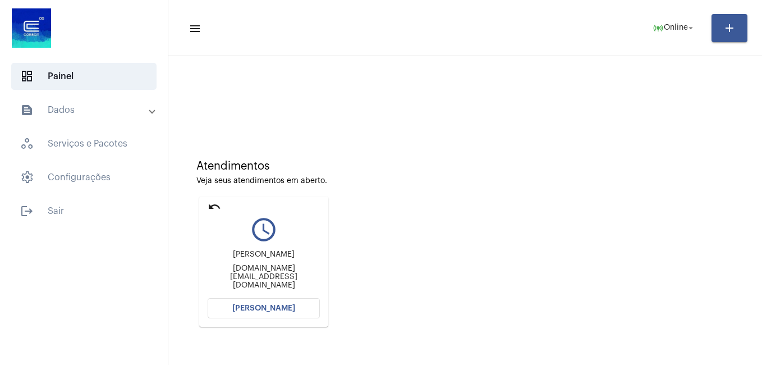
click at [271, 310] on span "[PERSON_NAME]" at bounding box center [263, 308] width 63 height 8
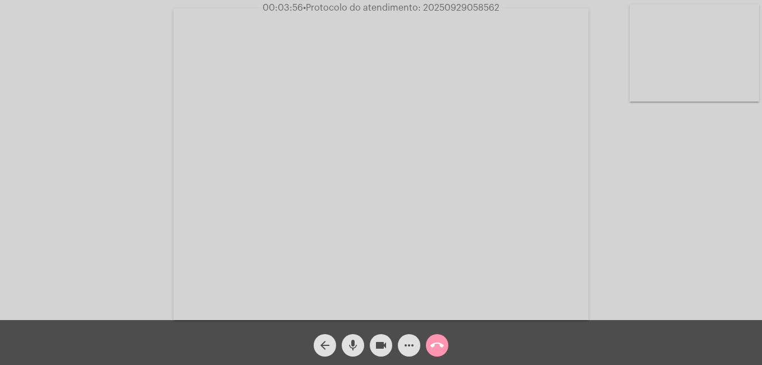
click at [409, 347] on mat-icon "more_horiz" at bounding box center [408, 344] width 13 height 13
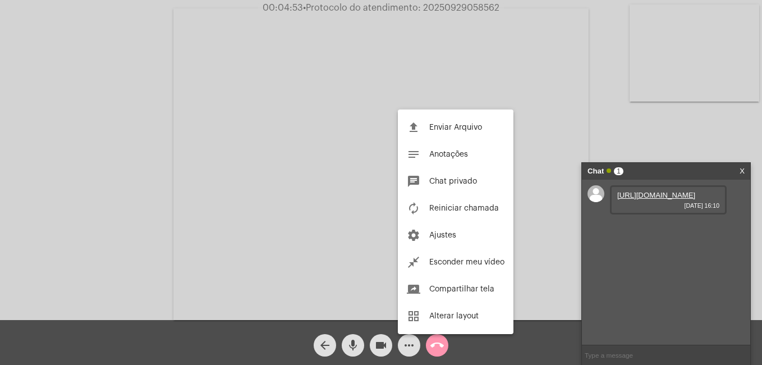
click at [646, 213] on div at bounding box center [381, 182] width 762 height 365
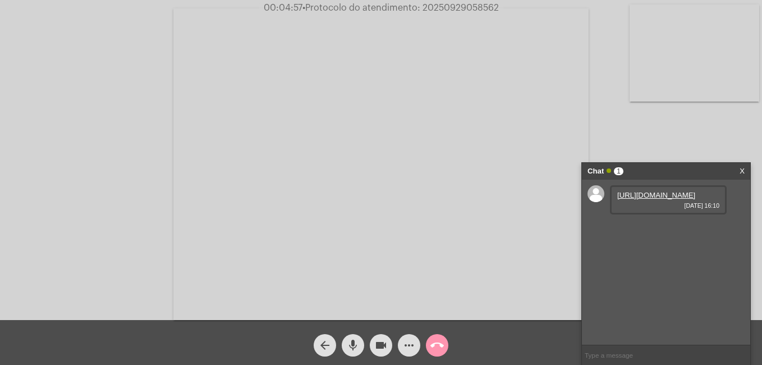
click at [639, 199] on link "[URL][DOMAIN_NAME]" at bounding box center [656, 195] width 78 height 8
click at [654, 199] on link "[URL][DOMAIN_NAME]" at bounding box center [656, 195] width 78 height 8
drag, startPoint x: 422, startPoint y: 8, endPoint x: 505, endPoint y: 10, distance: 82.5
click at [505, 10] on div "00:08:35 • Protocolo do atendimento: 20250929058562" at bounding box center [381, 8] width 762 height 10
copy span "20250929058562"
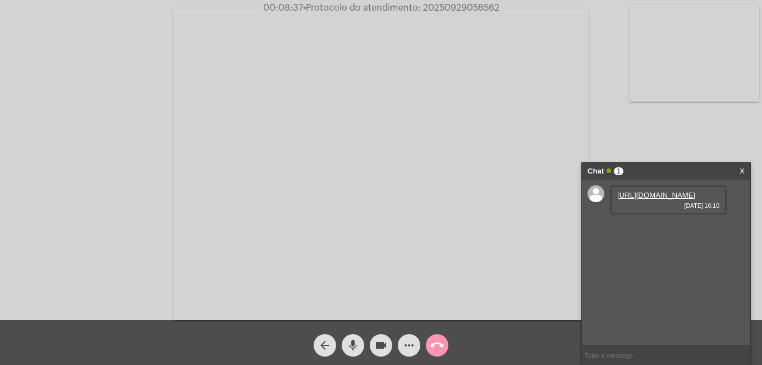
click at [607, 355] on input "text" at bounding box center [666, 355] width 168 height 20
paste input "20250929058562"
type input "20250929058562"
click at [742, 171] on link "X" at bounding box center [741, 171] width 5 height 17
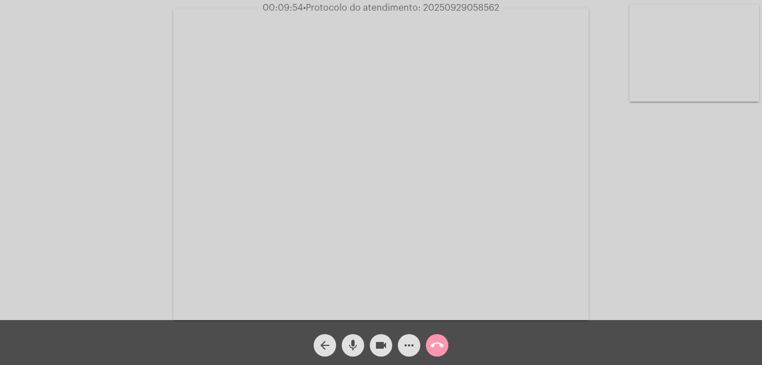
click at [440, 351] on mat-icon "call_end" at bounding box center [436, 344] width 13 height 13
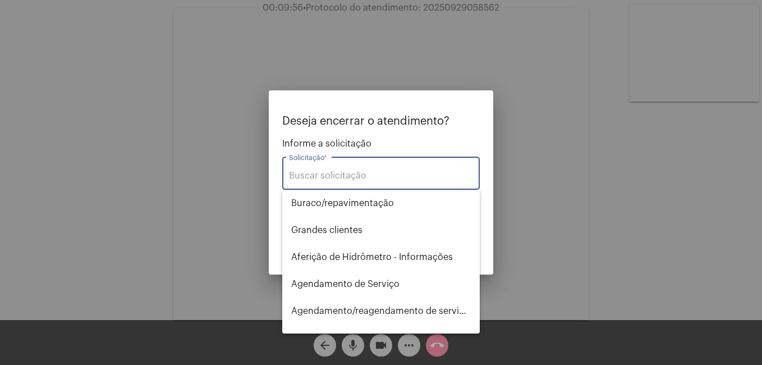
click at [301, 173] on input "Solicitação *" at bounding box center [381, 175] width 184 height 10
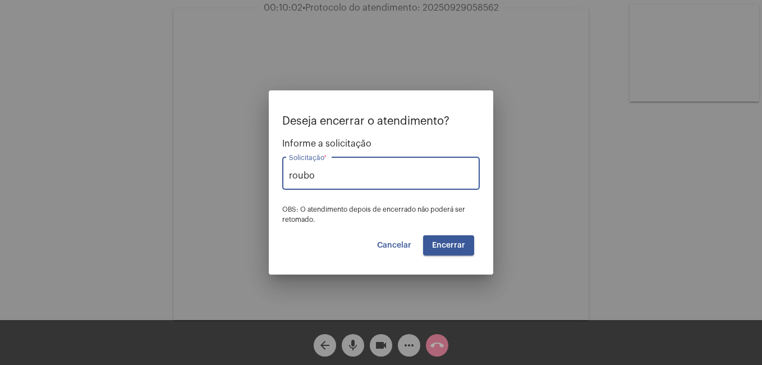
type input "roubo"
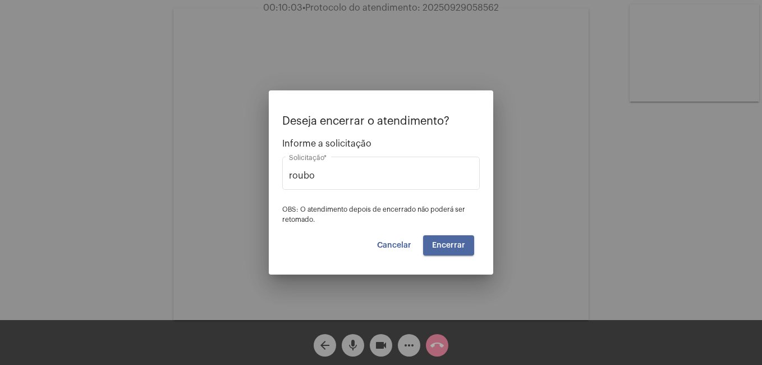
click at [455, 247] on span "Encerrar" at bounding box center [448, 245] width 33 height 8
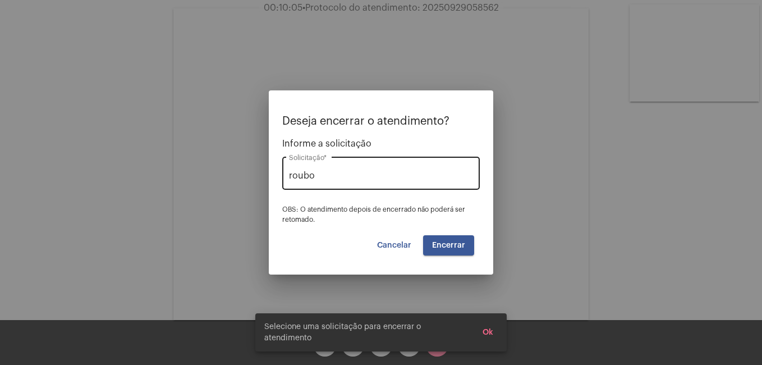
click at [326, 170] on input "roubo" at bounding box center [381, 175] width 184 height 10
drag, startPoint x: 297, startPoint y: 178, endPoint x: 246, endPoint y: 182, distance: 50.7
click at [248, 183] on div "Deseja encerrar o atendimento? Informe a solicitação roubo Solicitação * OBS: O…" at bounding box center [381, 182] width 762 height 365
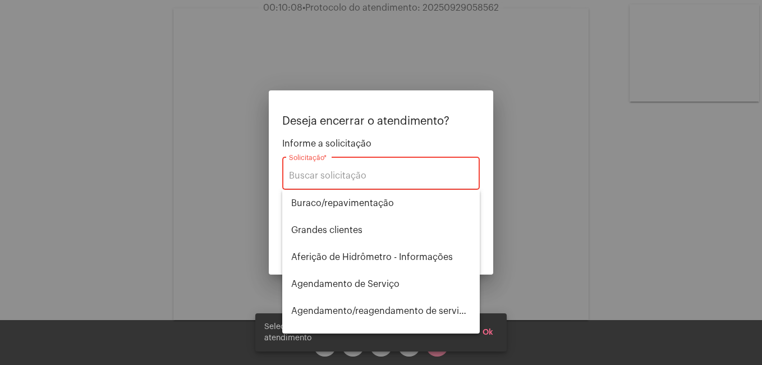
drag, startPoint x: 253, startPoint y: 321, endPoint x: 356, endPoint y: 346, distance: 105.6
click at [253, 321] on div "Selecione uma solicitação para encerrar o atendimento Ok" at bounding box center [381, 331] width 278 height 65
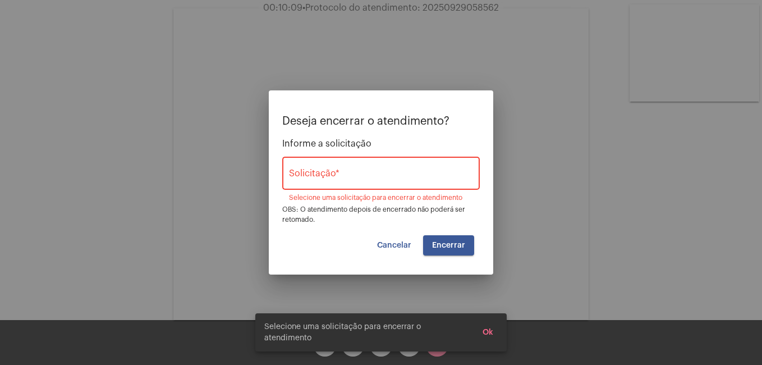
click at [402, 245] on span "Cancelar" at bounding box center [394, 245] width 34 height 8
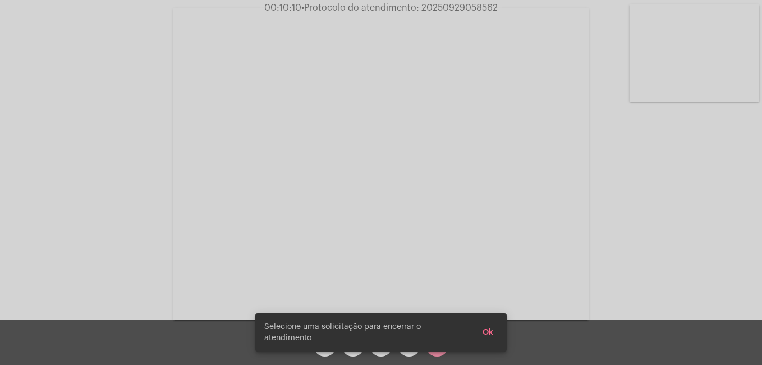
click at [385, 359] on div "Selecione uma solicitação para encerrar o atendimento Ok" at bounding box center [381, 331] width 278 height 65
click at [382, 352] on div "Selecione uma solicitação para encerrar o atendimento Ok" at bounding box center [381, 331] width 278 height 65
click at [491, 336] on span "Ok" at bounding box center [487, 332] width 11 height 8
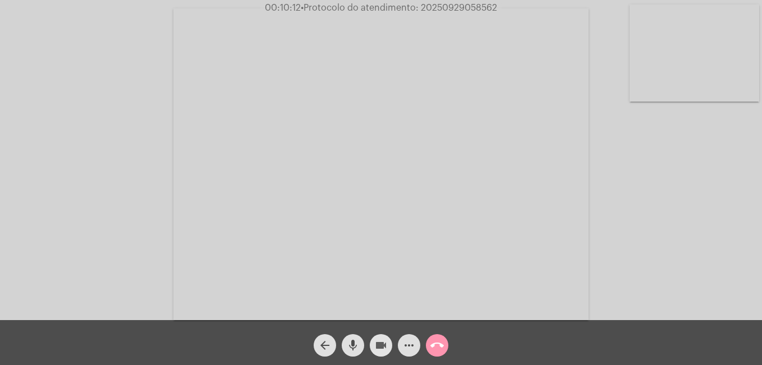
click at [372, 345] on button "videocam" at bounding box center [381, 345] width 22 height 22
click at [436, 345] on mat-icon "call_end" at bounding box center [436, 344] width 13 height 13
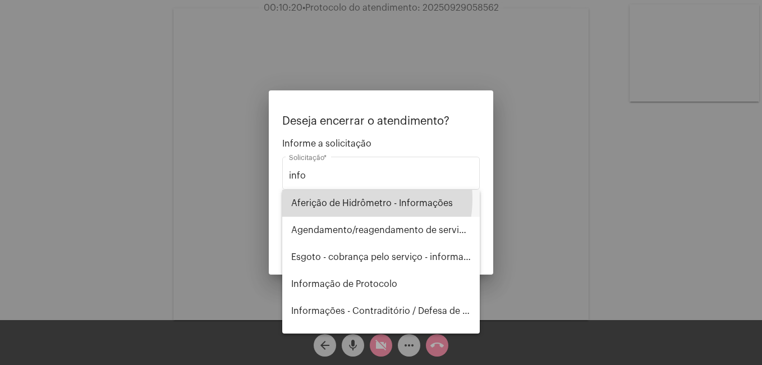
click at [345, 199] on span "Aferição de Hidrômetro - Informações" at bounding box center [380, 203] width 179 height 27
type input "Aferição de Hidrômetro - Informações"
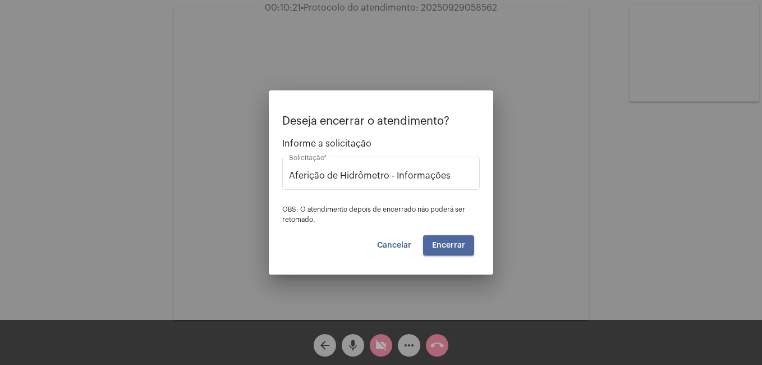
click at [441, 241] on span "Encerrar" at bounding box center [448, 245] width 33 height 8
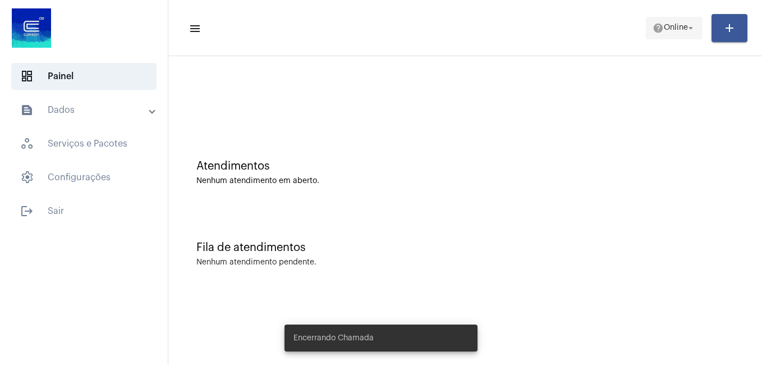
click at [670, 25] on span "Online" at bounding box center [675, 28] width 24 height 8
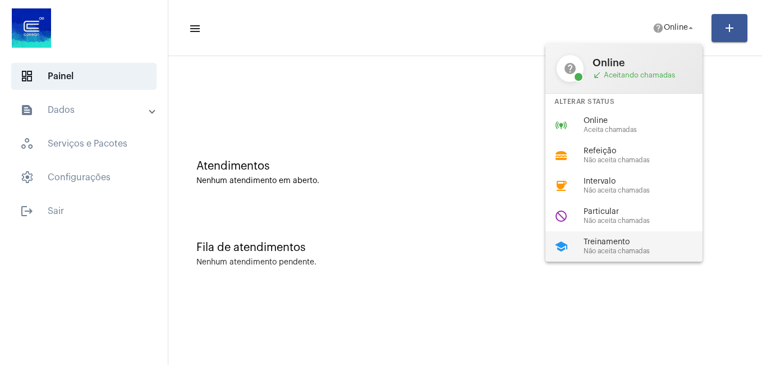
click at [612, 240] on span "Treinamento" at bounding box center [647, 242] width 128 height 8
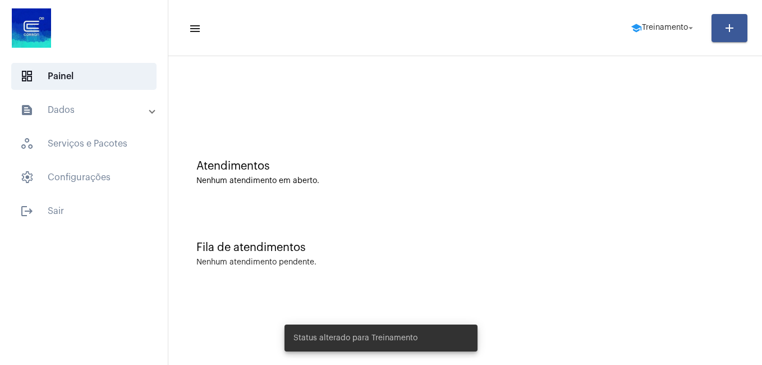
click at [119, 242] on div "dashboard Painel text_snippet_outlined Dados history_outlined Histórico schedul…" at bounding box center [84, 182] width 168 height 365
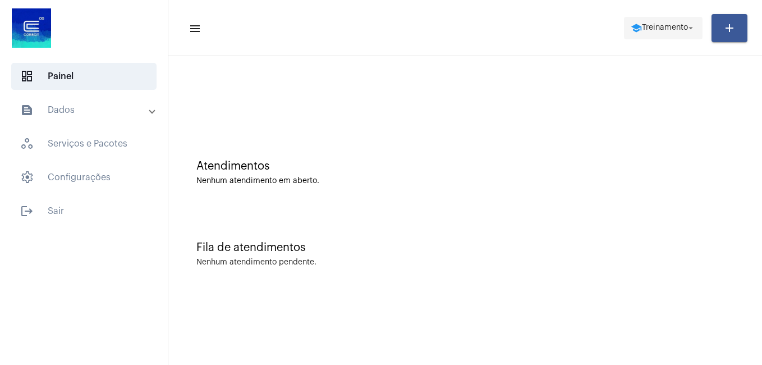
click at [658, 26] on span "Treinamento" at bounding box center [665, 28] width 46 height 8
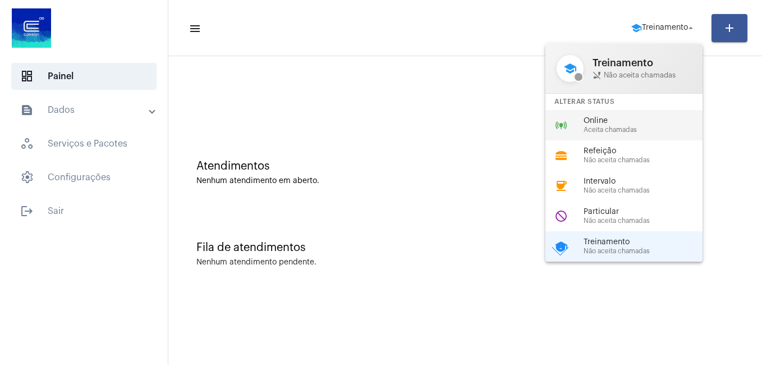
click at [594, 126] on span "Aceita chamadas" at bounding box center [647, 129] width 128 height 7
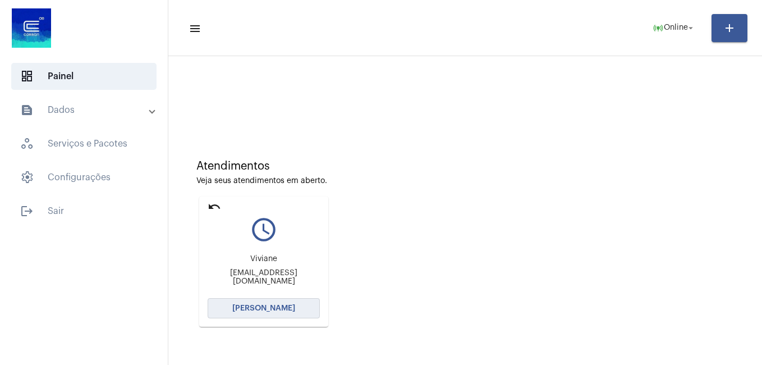
click at [264, 307] on span "[PERSON_NAME]" at bounding box center [263, 308] width 63 height 8
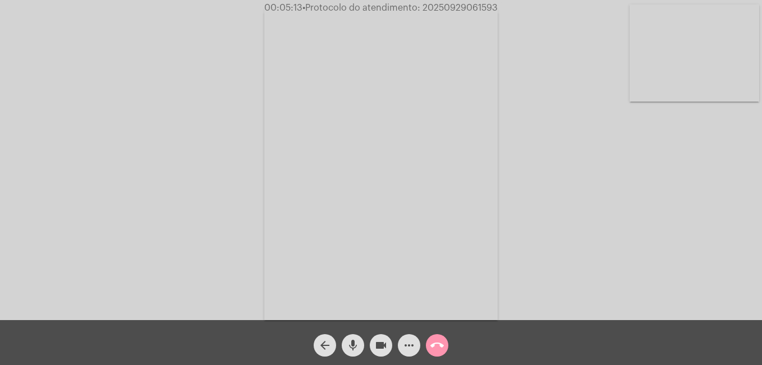
click at [384, 344] on mat-icon "videocam" at bounding box center [380, 344] width 13 height 13
click at [357, 348] on mat-icon "mic" at bounding box center [352, 344] width 13 height 13
click at [354, 348] on mat-icon "mic_off" at bounding box center [352, 344] width 13 height 13
click at [373, 347] on button "videocam_off" at bounding box center [381, 345] width 22 height 22
drag, startPoint x: 425, startPoint y: 7, endPoint x: 503, endPoint y: 10, distance: 78.0
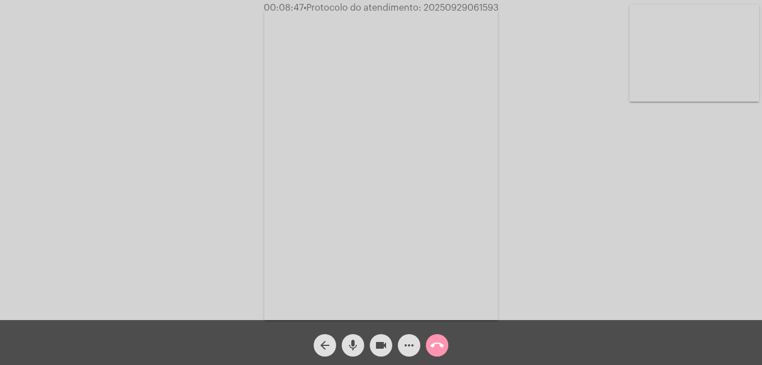
click at [503, 10] on div "00:08:47 • Protocolo do atendimento: 20250929061593" at bounding box center [381, 8] width 762 height 10
copy span "20250929061593"
click at [407, 339] on mat-icon "more_horiz" at bounding box center [408, 344] width 13 height 13
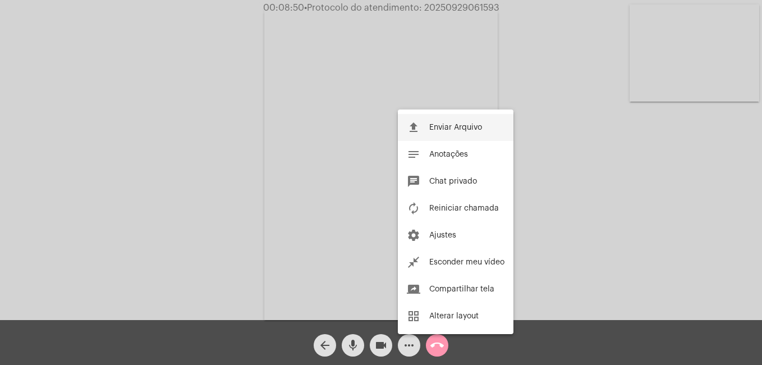
click at [445, 125] on span "Enviar Arquivo" at bounding box center [455, 127] width 53 height 8
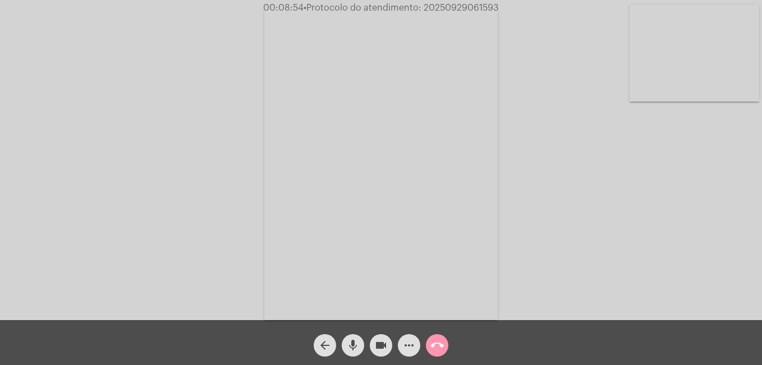
click at [411, 343] on mat-icon "more_horiz" at bounding box center [408, 344] width 13 height 13
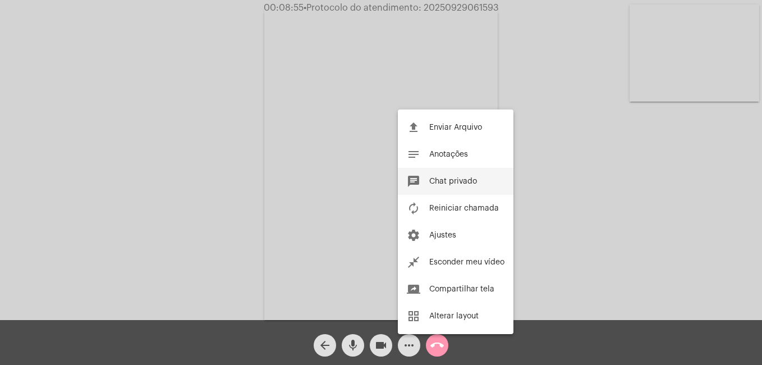
click at [467, 183] on span "Chat privado" at bounding box center [453, 181] width 48 height 8
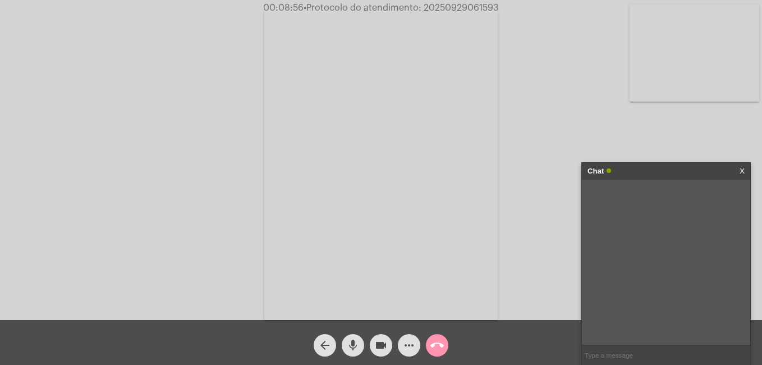
click at [613, 354] on input "text" at bounding box center [666, 355] width 168 height 20
paste input "20250929061593"
type input "20250929061593"
click at [564, 128] on div "Acessando Câmera e Microfone..." at bounding box center [380, 163] width 759 height 320
click at [566, 238] on div "Acessando Câmera e Microfone..." at bounding box center [380, 163] width 759 height 320
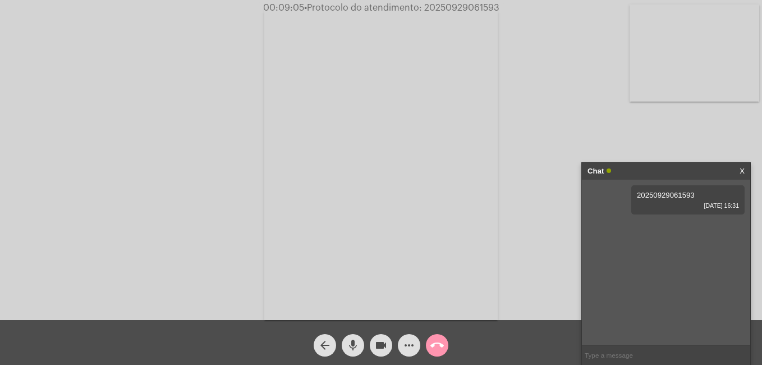
click at [741, 169] on link "X" at bounding box center [741, 171] width 5 height 17
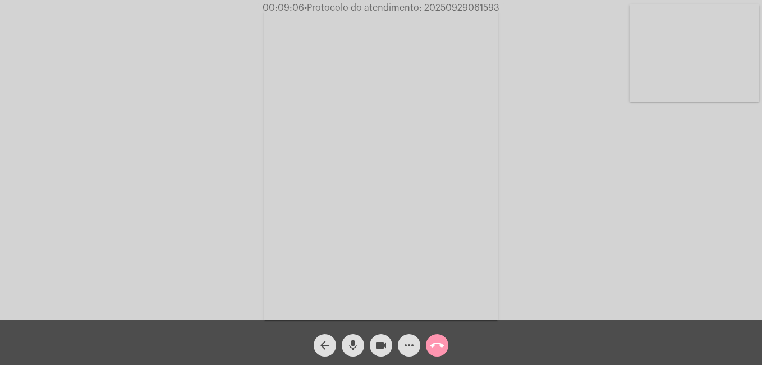
click at [436, 343] on mat-icon "call_end" at bounding box center [436, 344] width 13 height 13
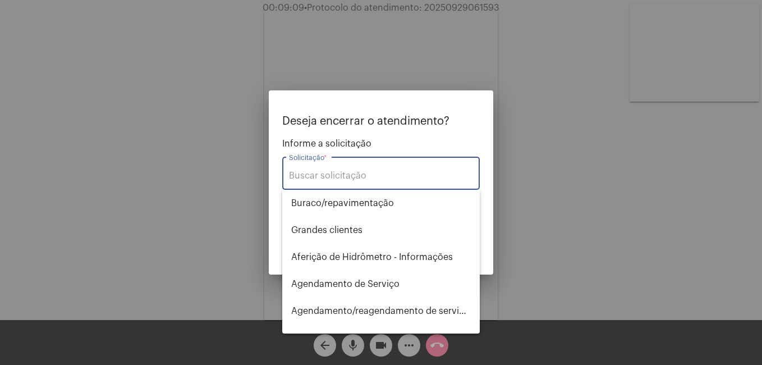
click at [339, 178] on input "Solicitação *" at bounding box center [381, 175] width 184 height 10
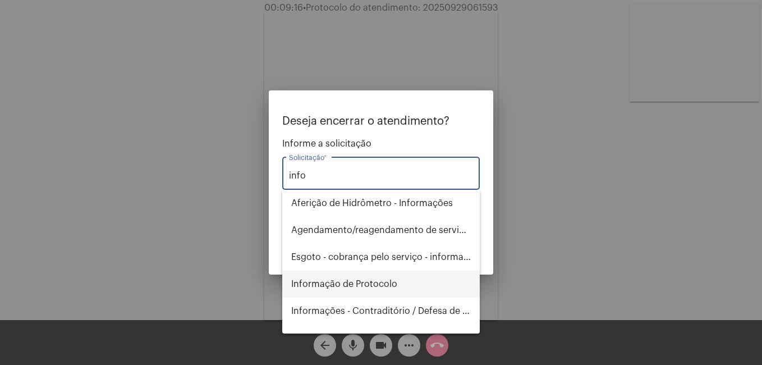
click at [332, 282] on span "Informação de Protocolo" at bounding box center [380, 283] width 179 height 27
type input "Informação de Protocolo"
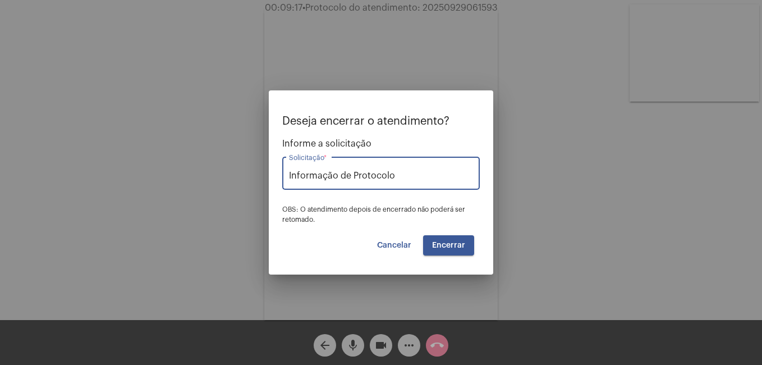
click at [441, 251] on button "Encerrar" at bounding box center [448, 245] width 51 height 20
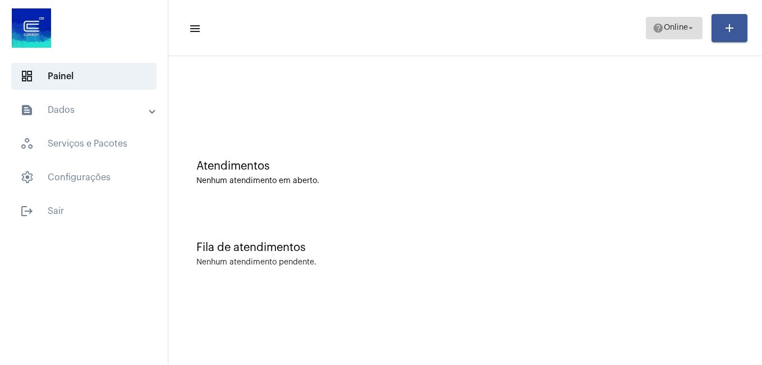
click at [671, 26] on span "Online" at bounding box center [675, 28] width 24 height 8
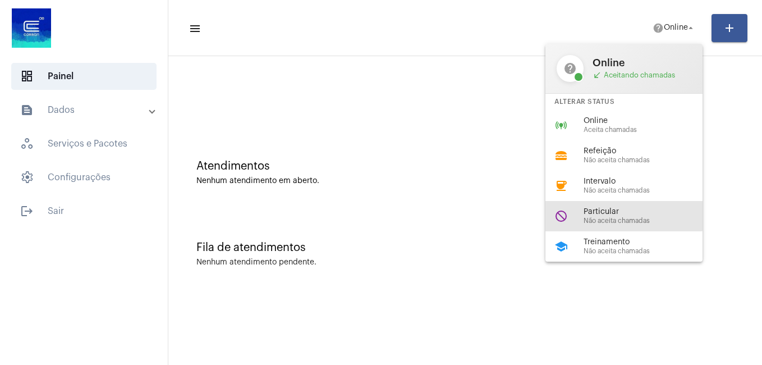
drag, startPoint x: 610, startPoint y: 212, endPoint x: 604, endPoint y: 211, distance: 5.7
click at [610, 211] on span "Particular" at bounding box center [647, 212] width 128 height 8
